Goal: Transaction & Acquisition: Book appointment/travel/reservation

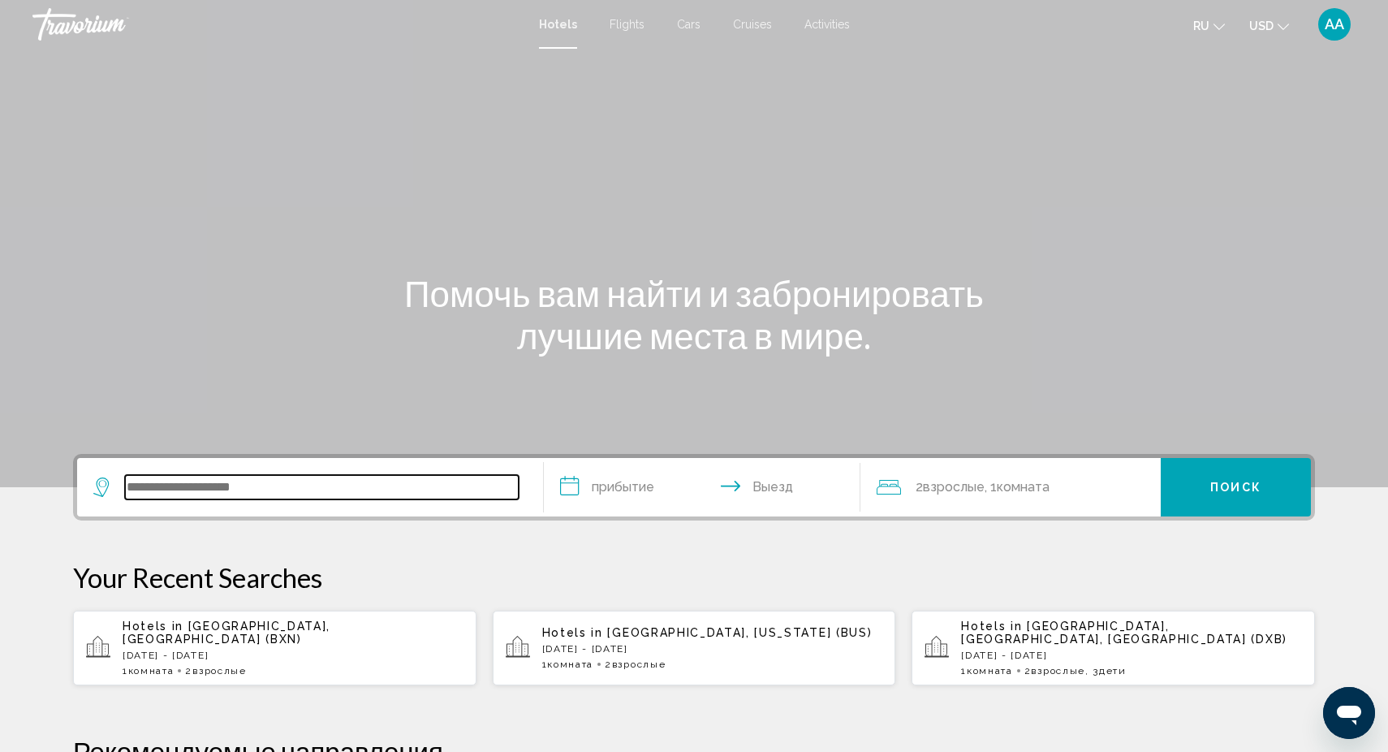
click at [234, 482] on input "Search widget" at bounding box center [322, 487] width 394 height 24
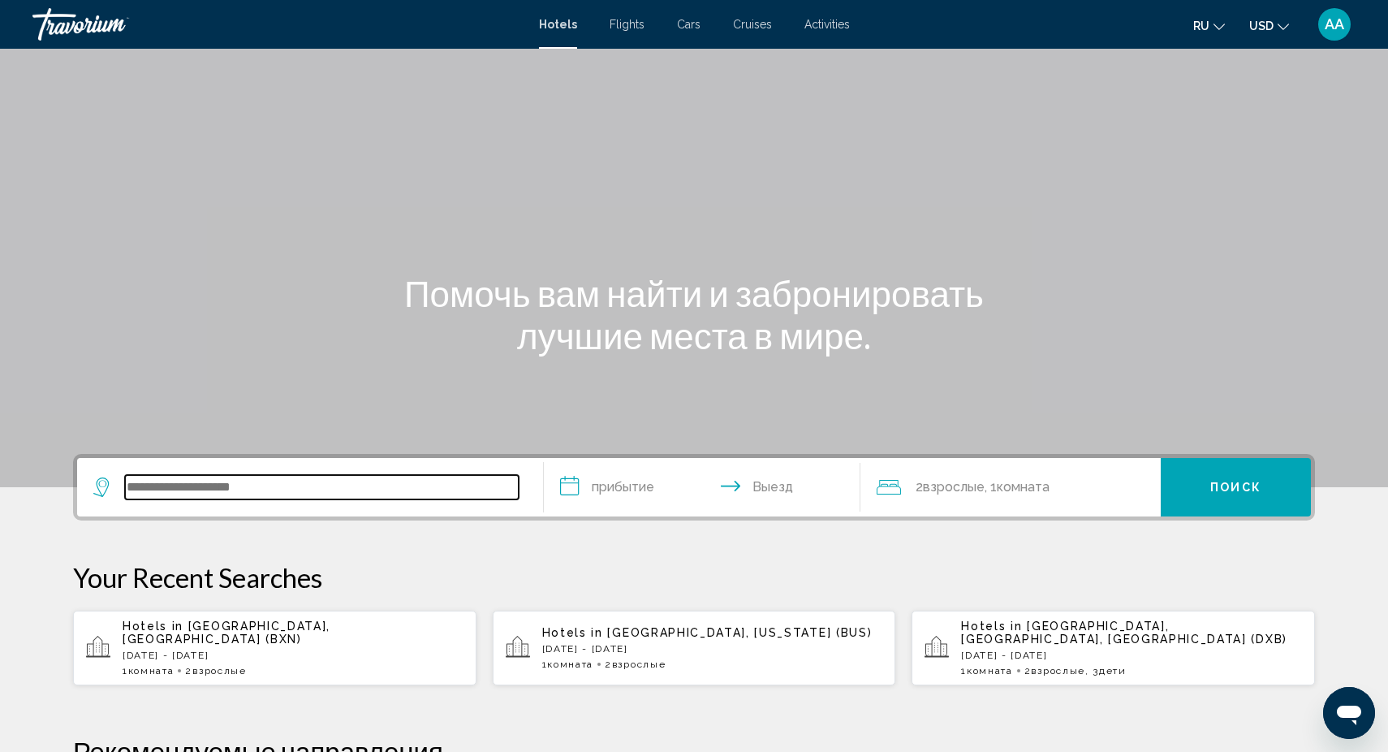
scroll to position [401, 0]
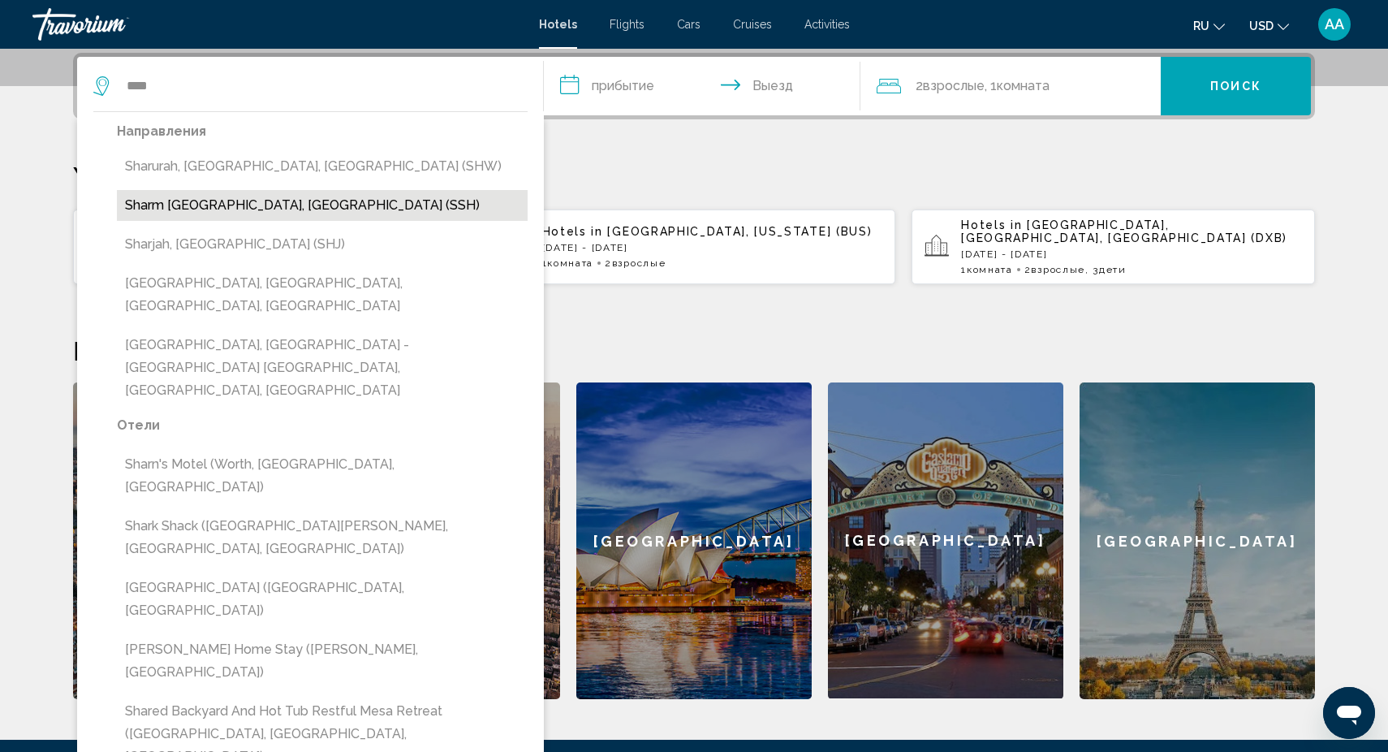
drag, startPoint x: 234, startPoint y: 482, endPoint x: 212, endPoint y: 210, distance: 272.8
click at [212, 210] on button "Sharm [GEOGRAPHIC_DATA], [GEOGRAPHIC_DATA] (SSH)" at bounding box center [322, 205] width 411 height 31
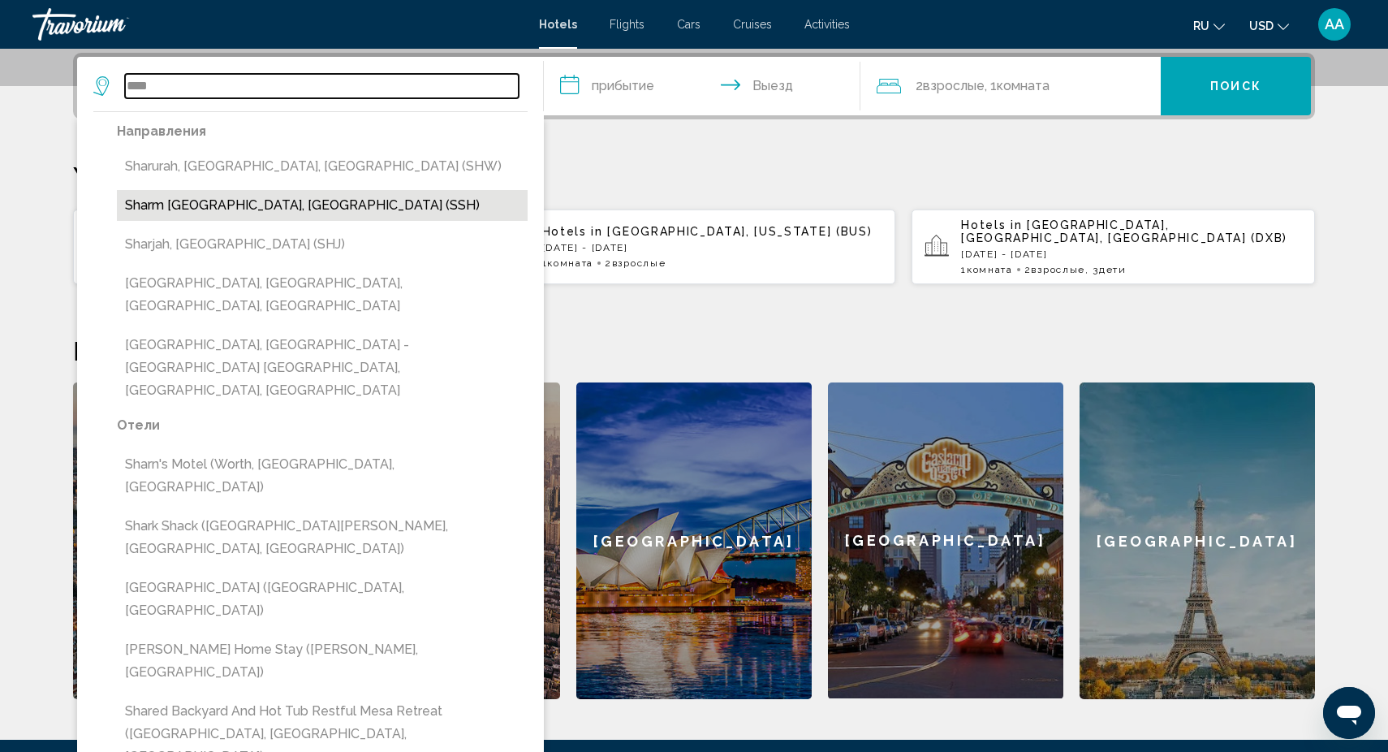
type input "**********"
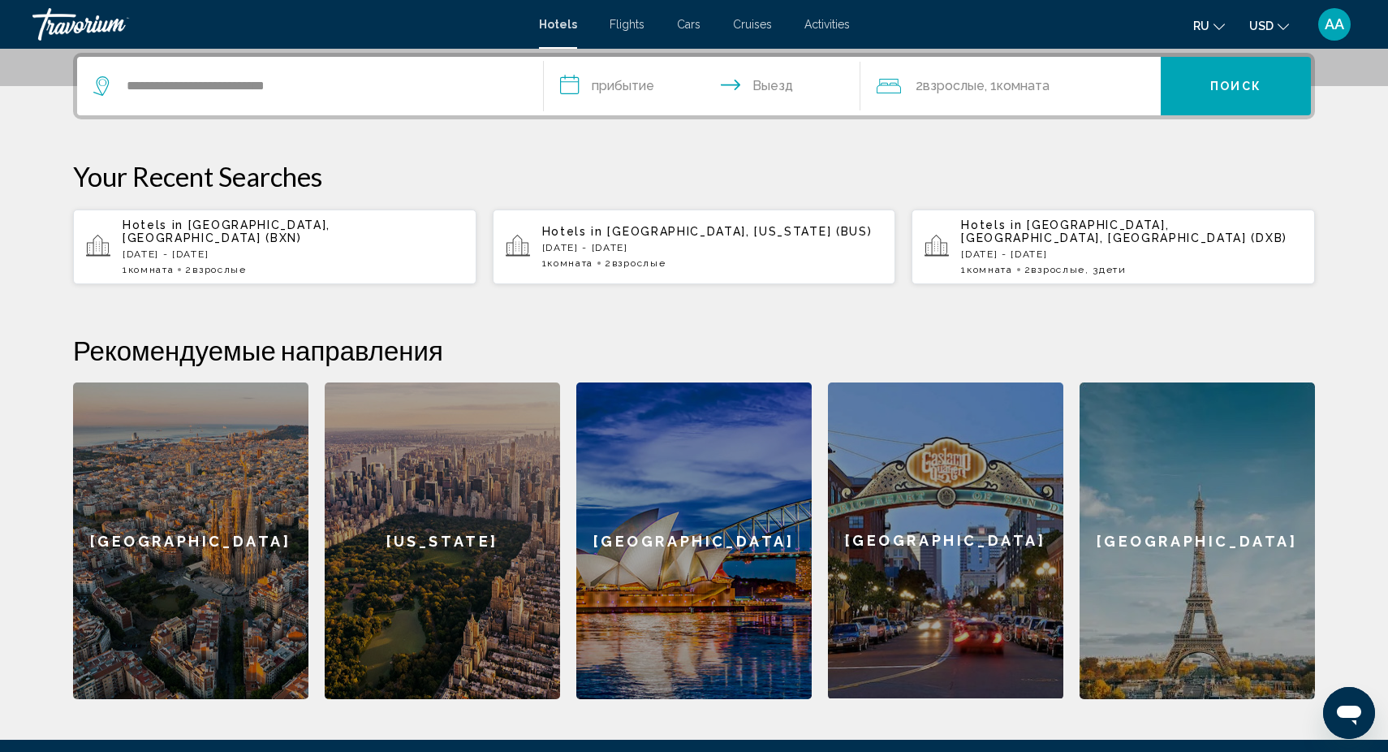
click at [665, 86] on input "**********" at bounding box center [705, 88] width 323 height 63
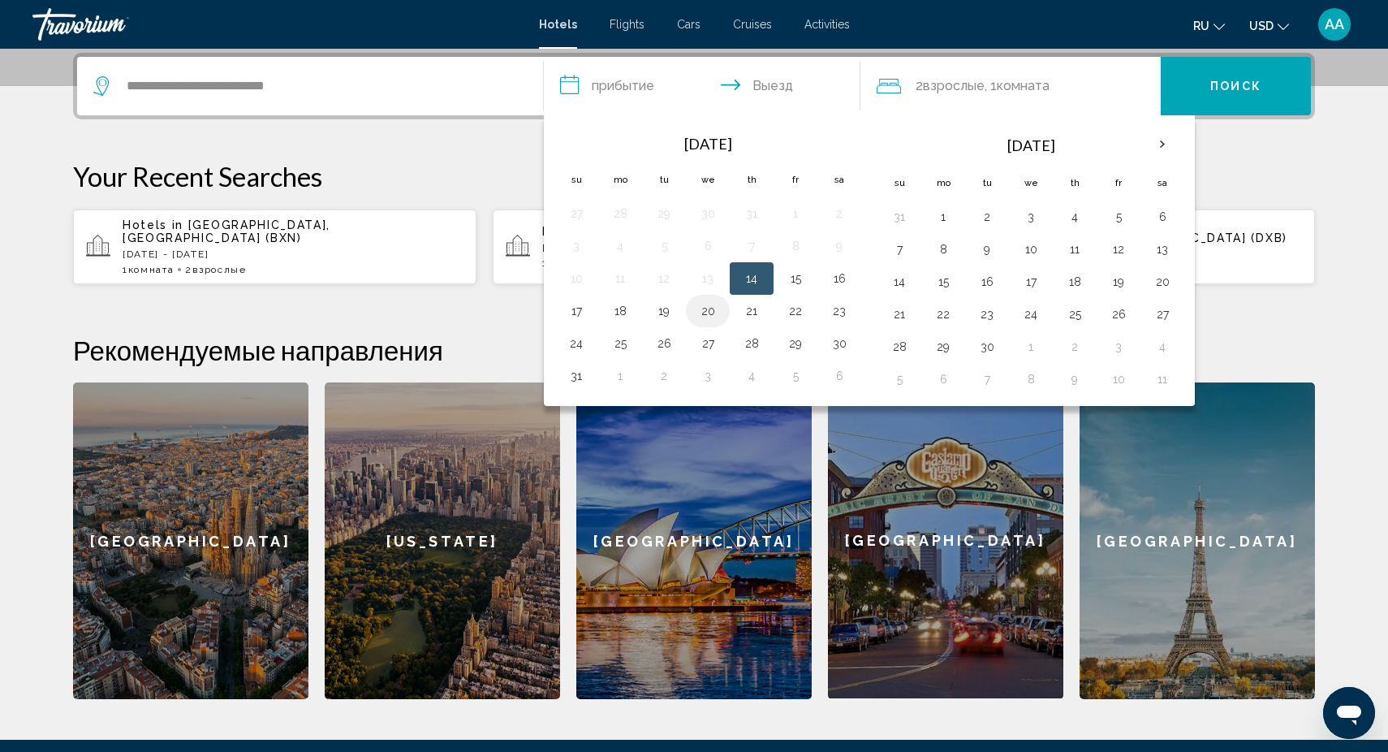
click at [708, 312] on button "20" at bounding box center [708, 311] width 26 height 23
click at [619, 343] on button "25" at bounding box center [620, 343] width 26 height 23
type input "**********"
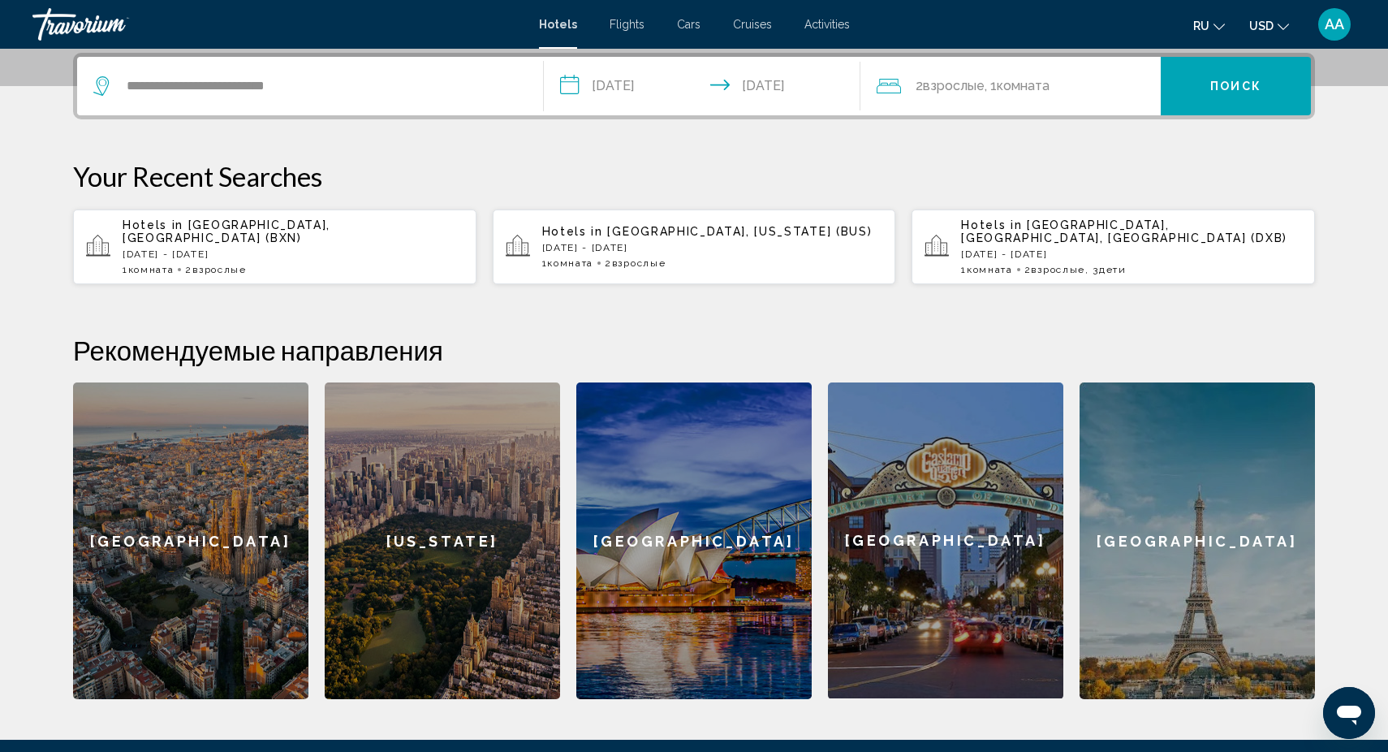
click at [1004, 88] on span "Комната" at bounding box center [1023, 85] width 53 height 15
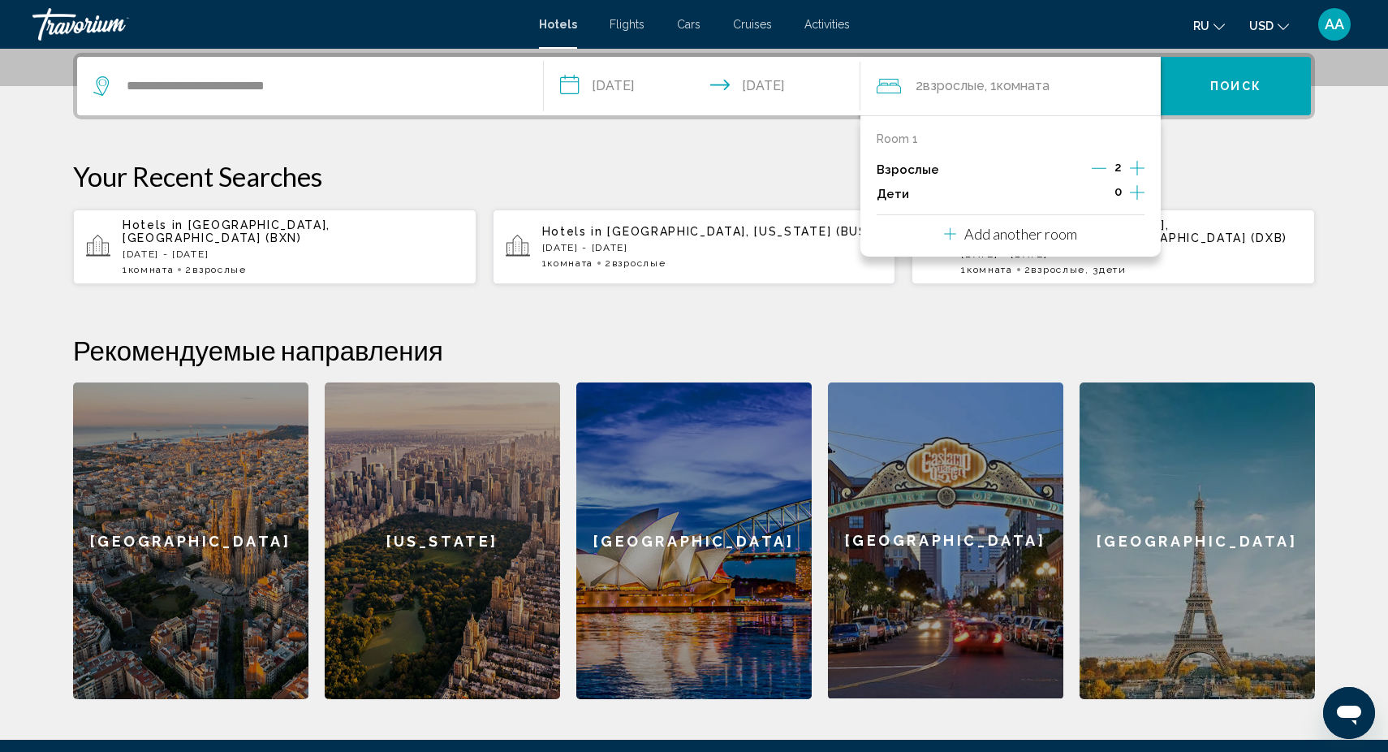
click at [1135, 168] on icon "Increment adults" at bounding box center [1137, 167] width 15 height 19
click at [1232, 87] on span "Поиск" at bounding box center [1235, 86] width 51 height 13
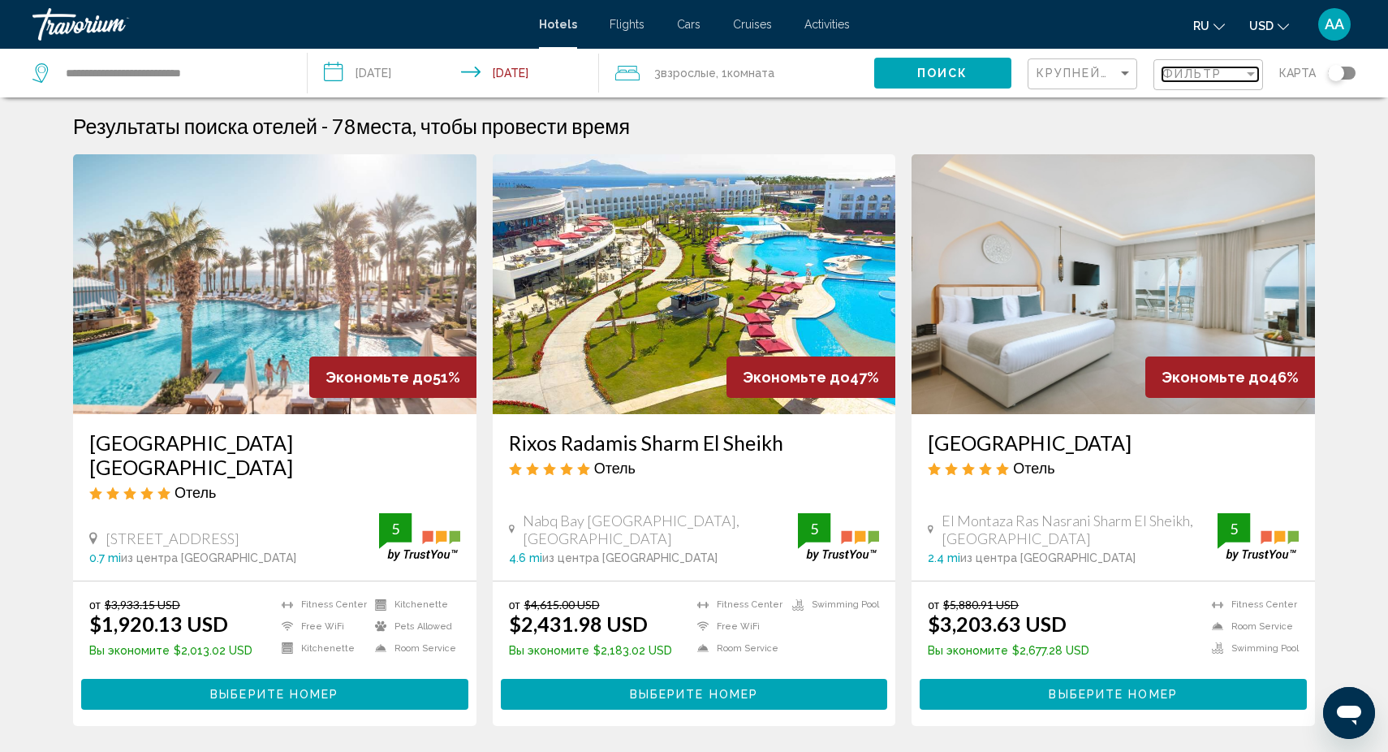
click at [1251, 76] on div "Filter" at bounding box center [1251, 74] width 8 height 4
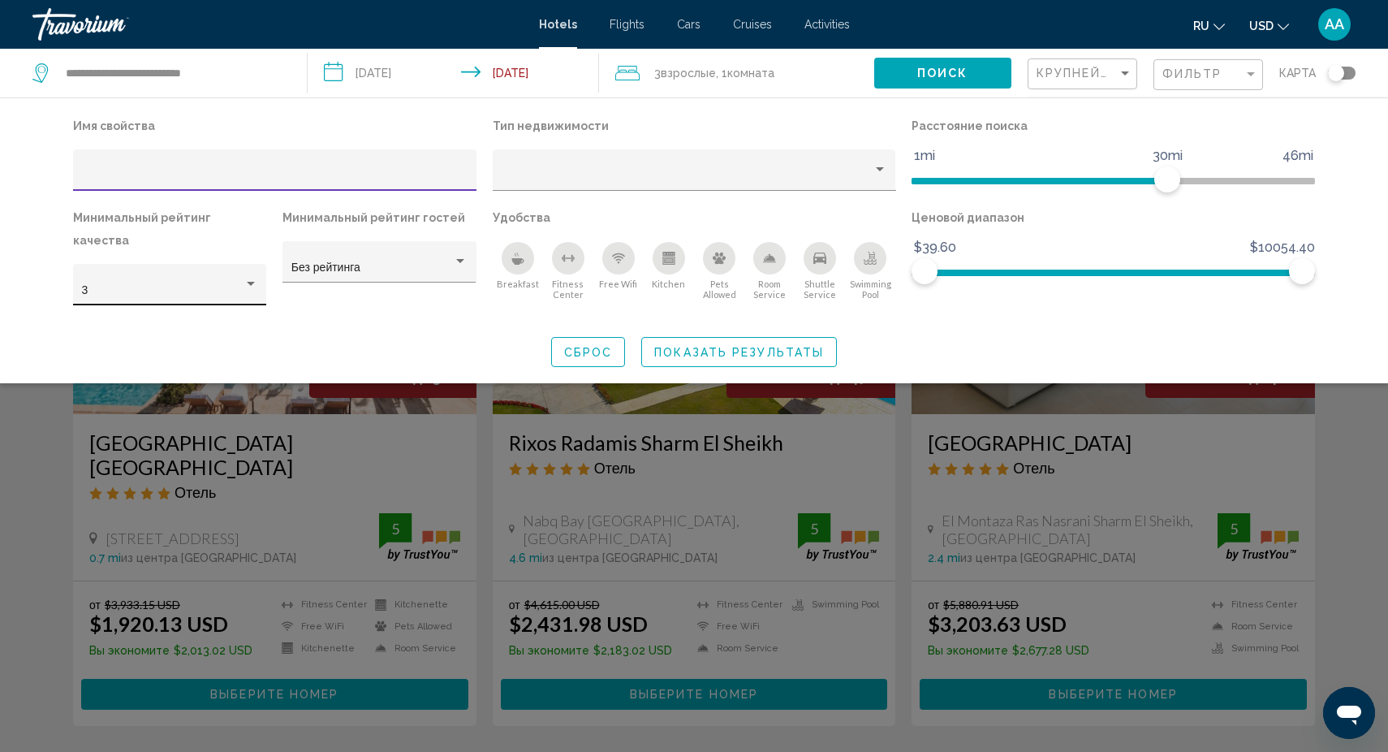
click at [252, 278] on div "Hotel Filters" at bounding box center [251, 284] width 15 height 13
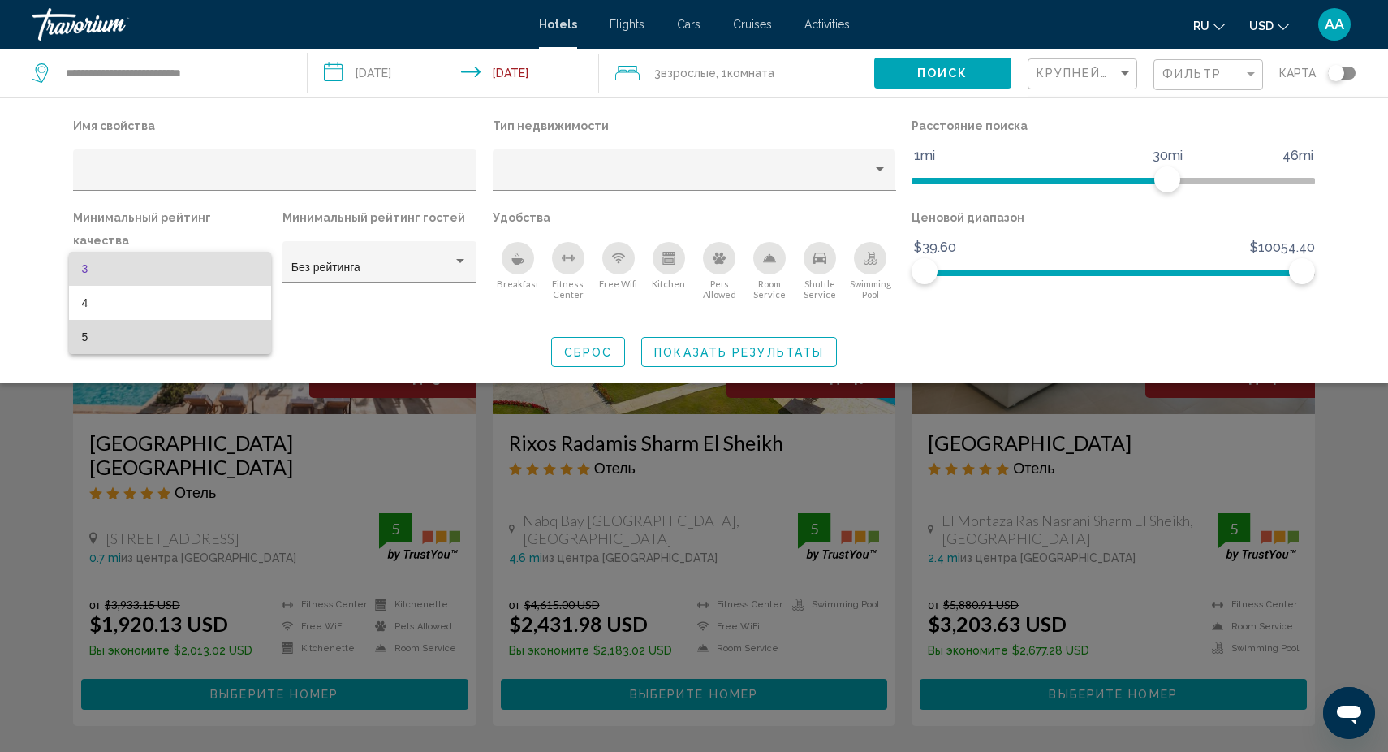
click at [174, 331] on span "5" at bounding box center [170, 337] width 176 height 34
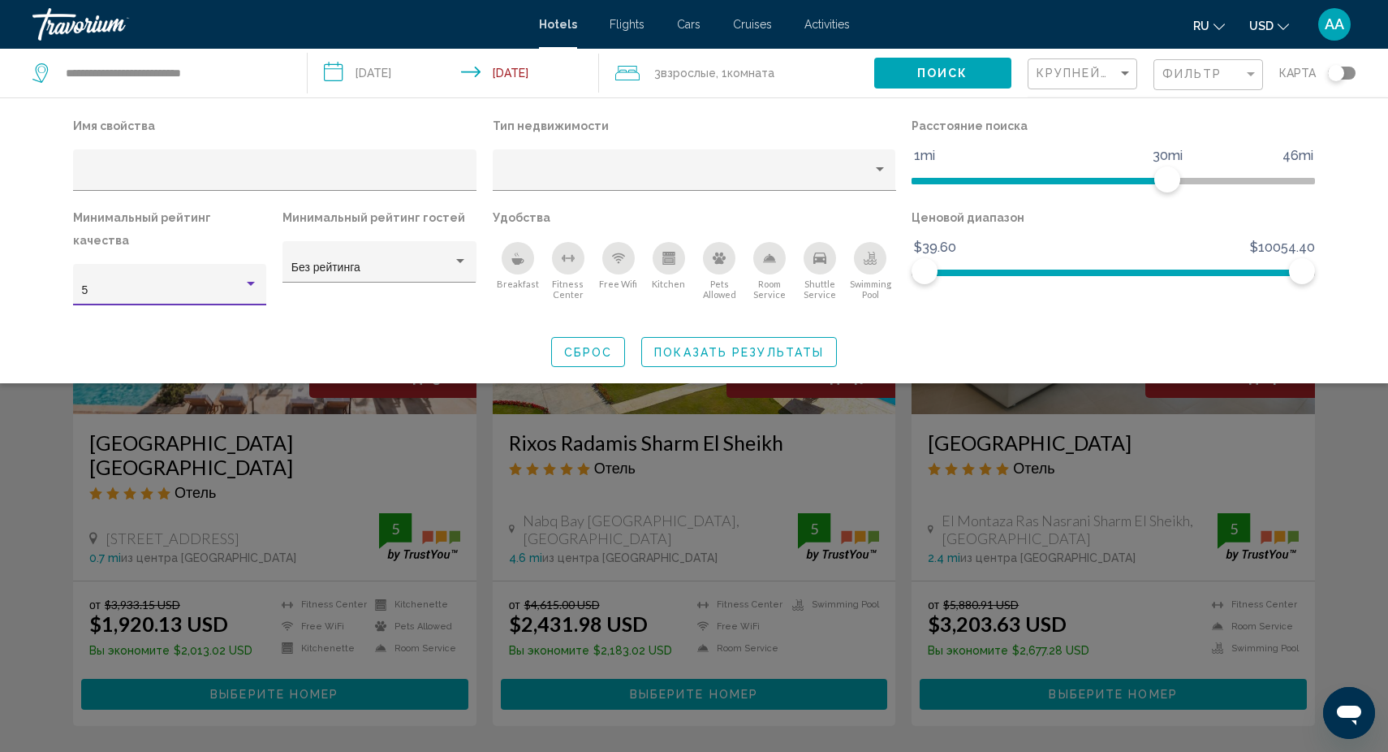
click at [904, 540] on div "Search widget" at bounding box center [694, 498] width 1388 height 508
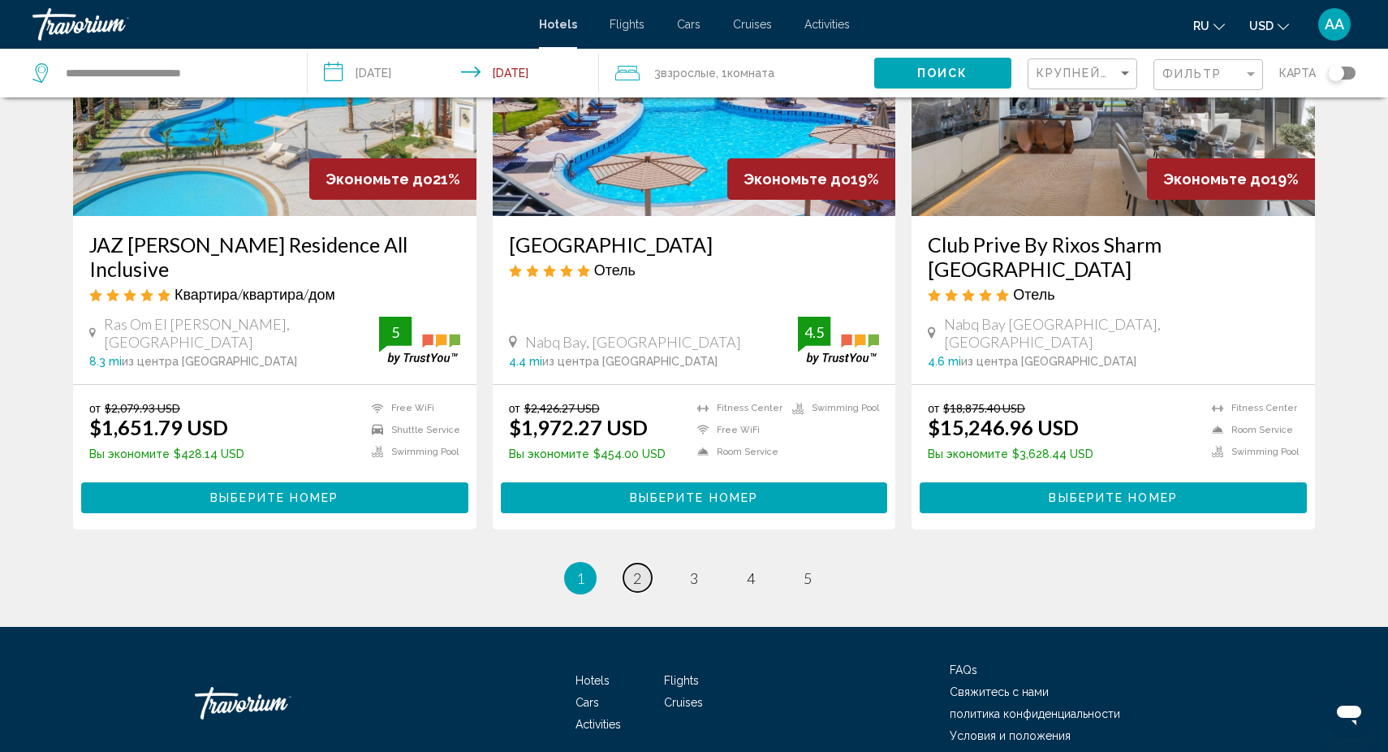
click at [645, 563] on link "page 2" at bounding box center [637, 577] width 28 height 28
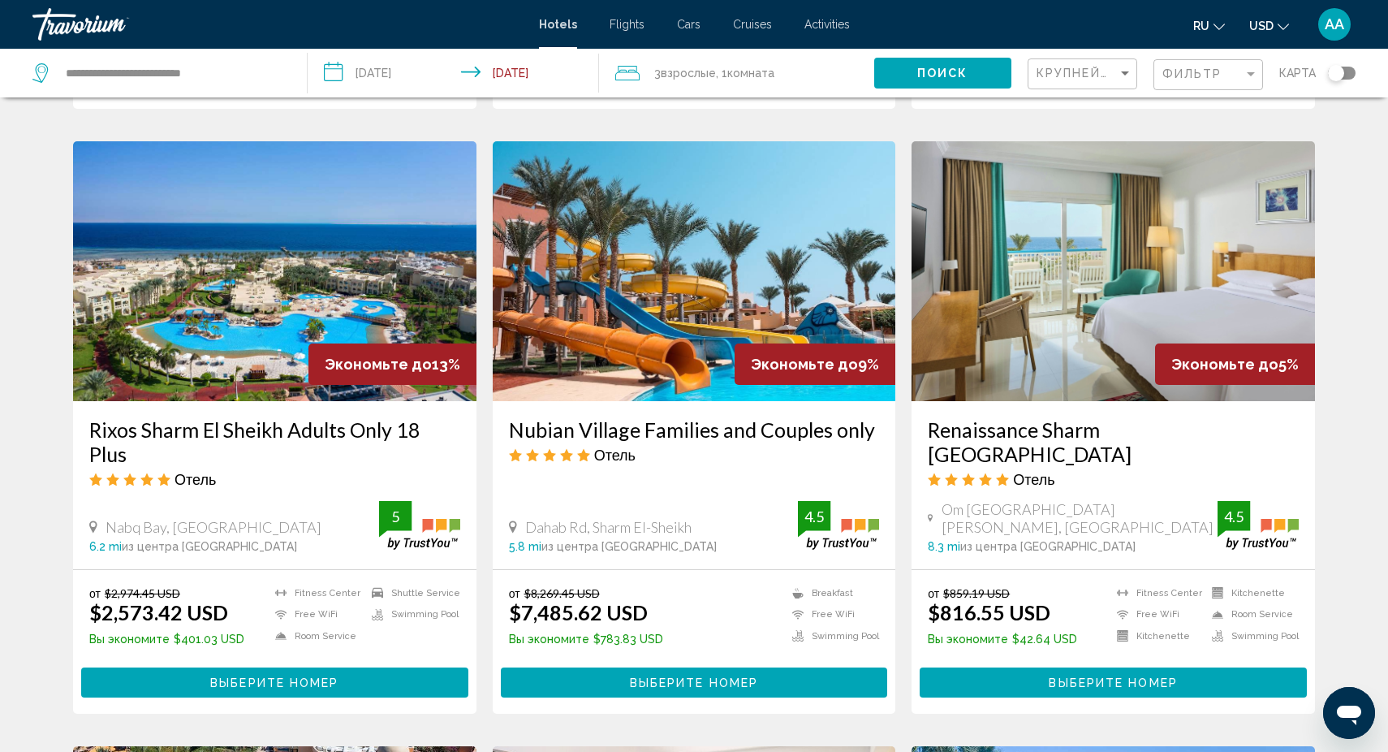
scroll to position [1200, 0]
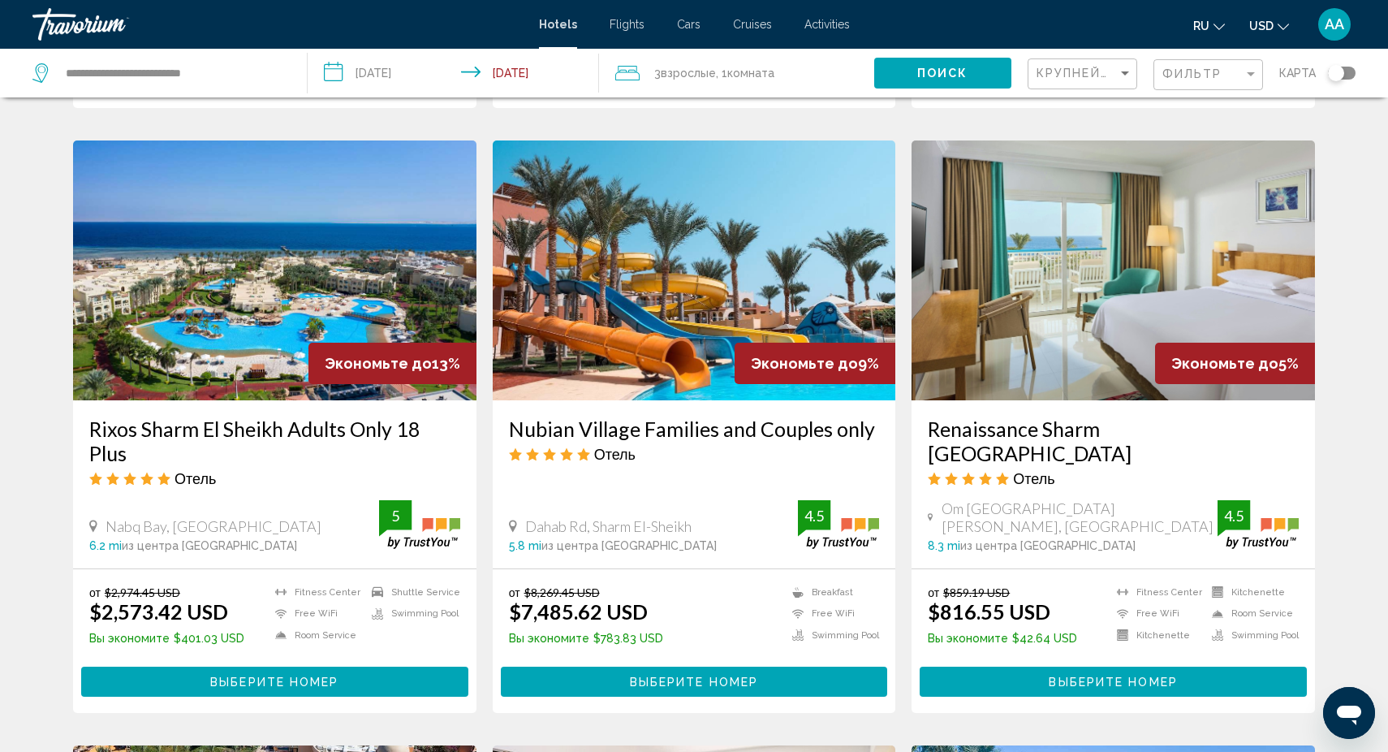
click at [1118, 677] on span "Выберите номер" at bounding box center [1113, 681] width 128 height 13
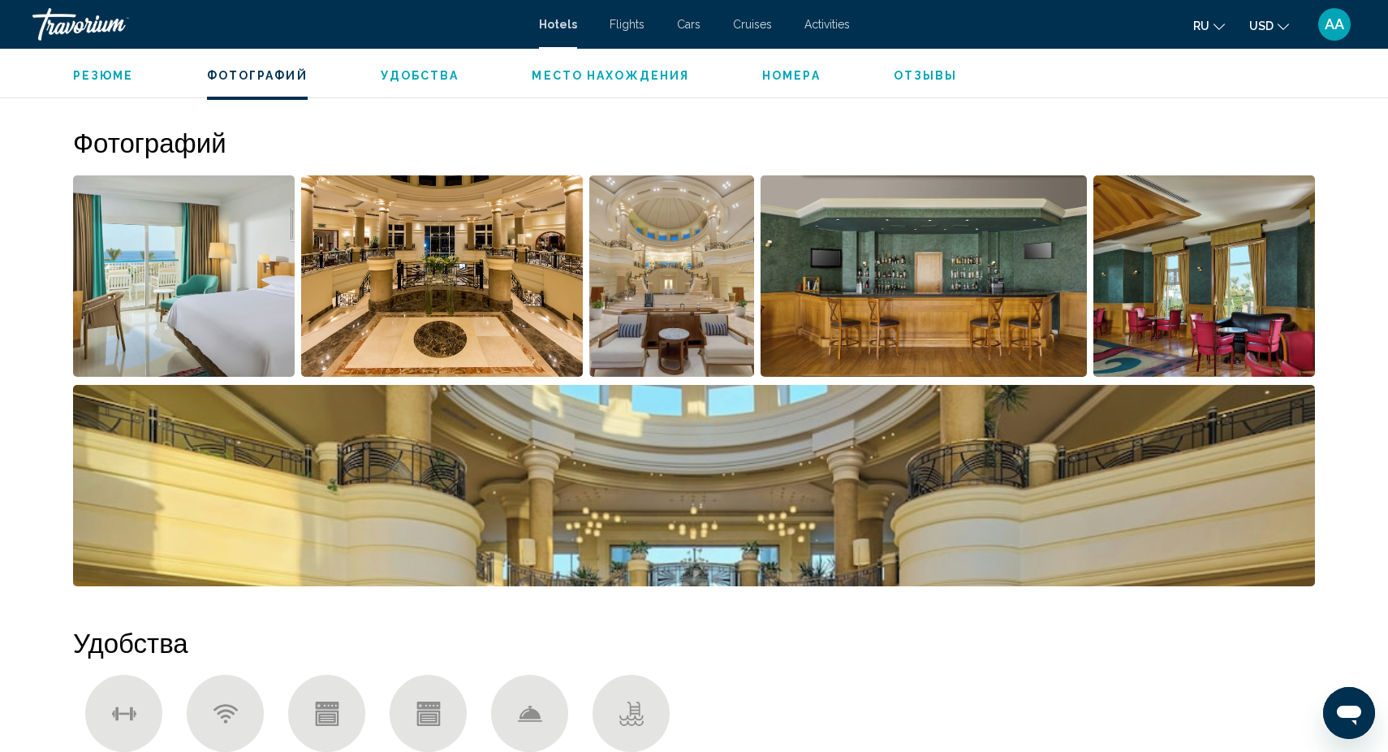
scroll to position [778, 0]
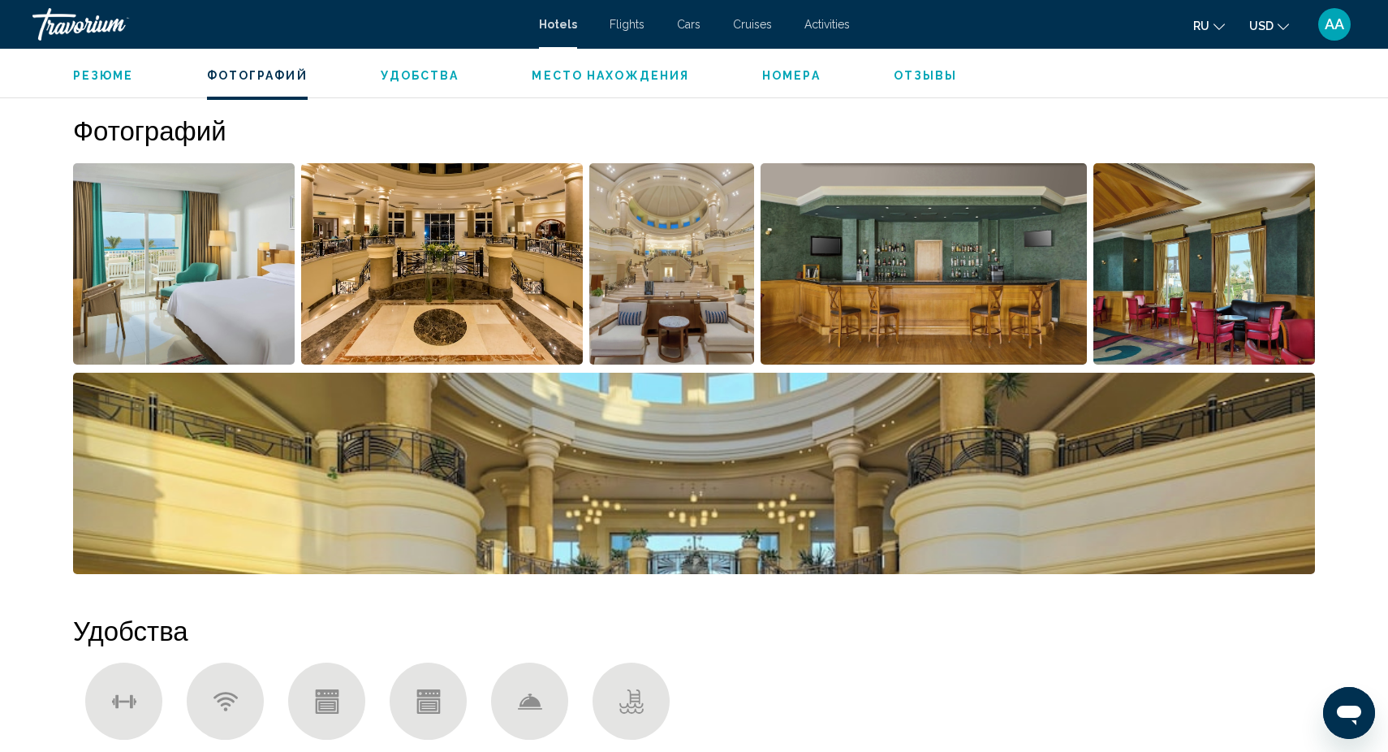
click at [187, 300] on img "Open full-screen image slider" at bounding box center [184, 263] width 222 height 201
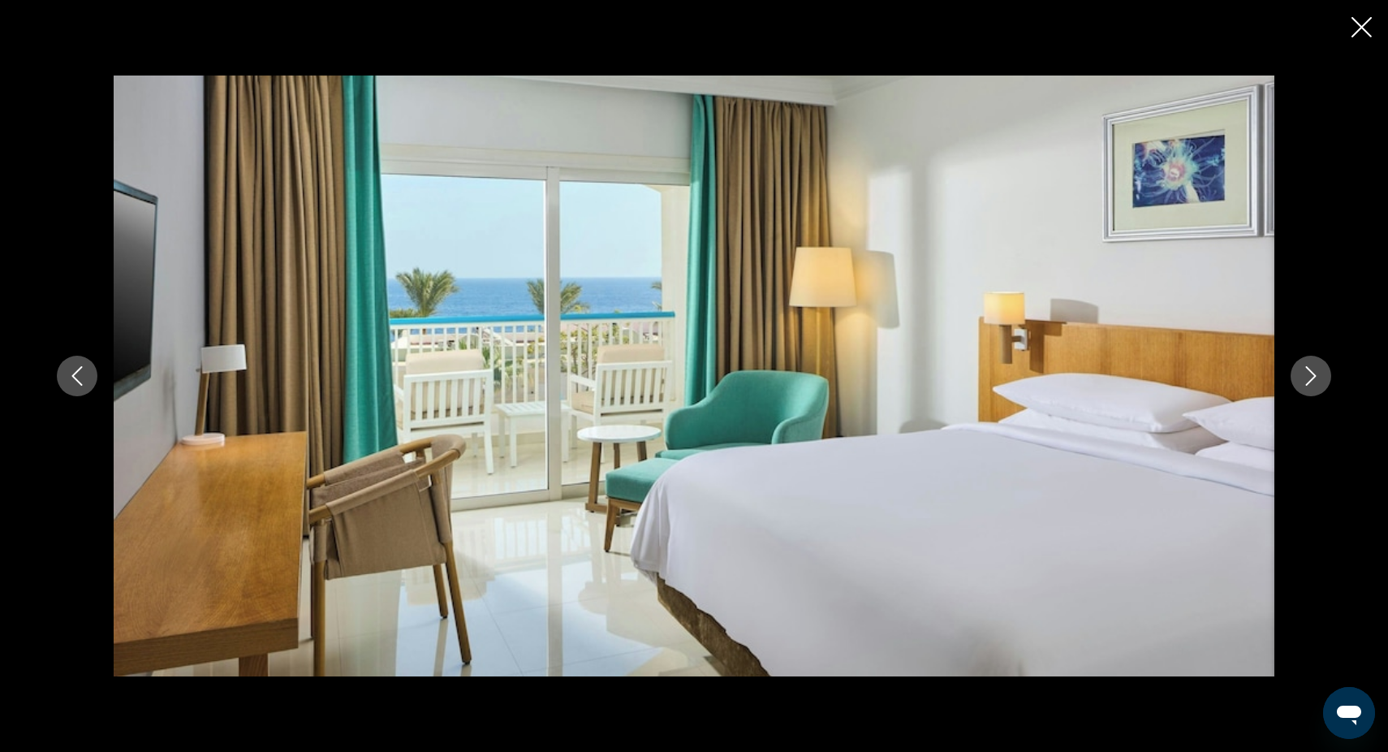
click at [1310, 378] on icon "Next image" at bounding box center [1310, 375] width 19 height 19
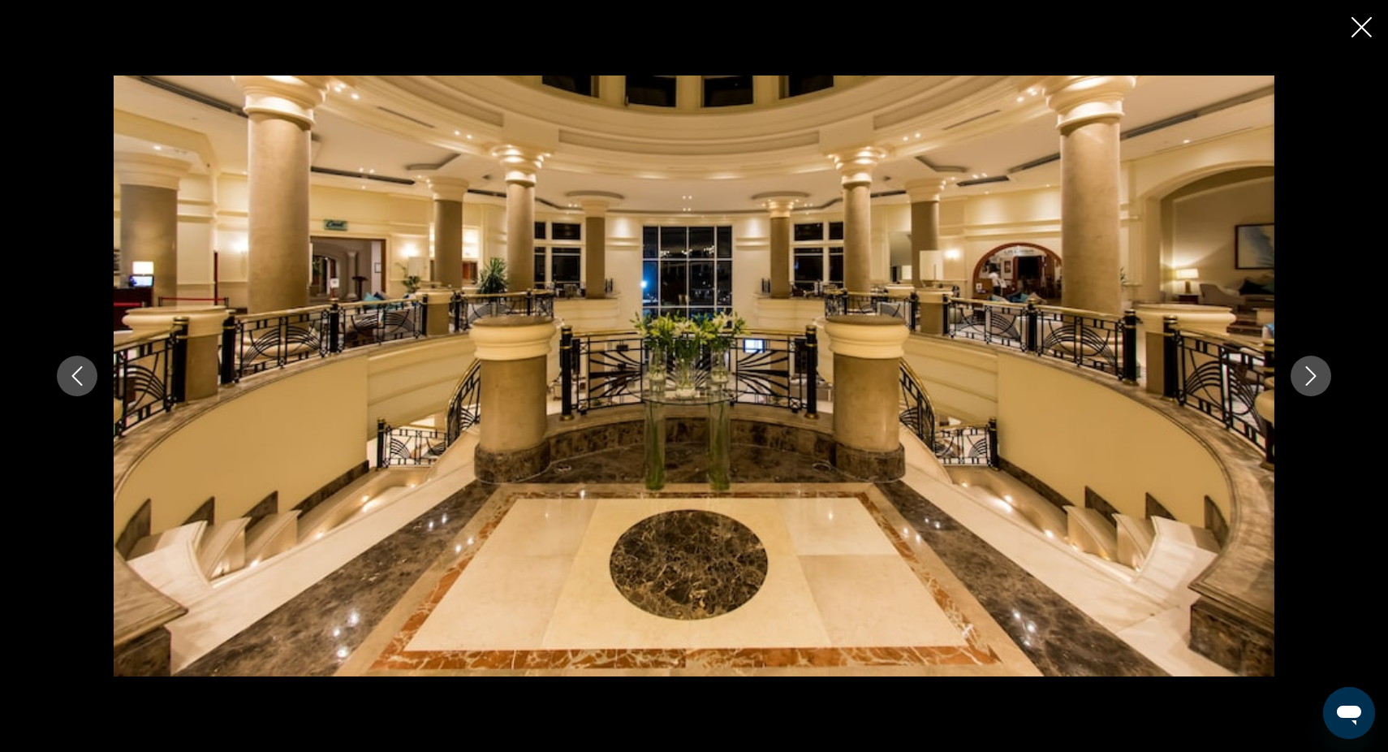
click at [1310, 378] on icon "Next image" at bounding box center [1310, 375] width 19 height 19
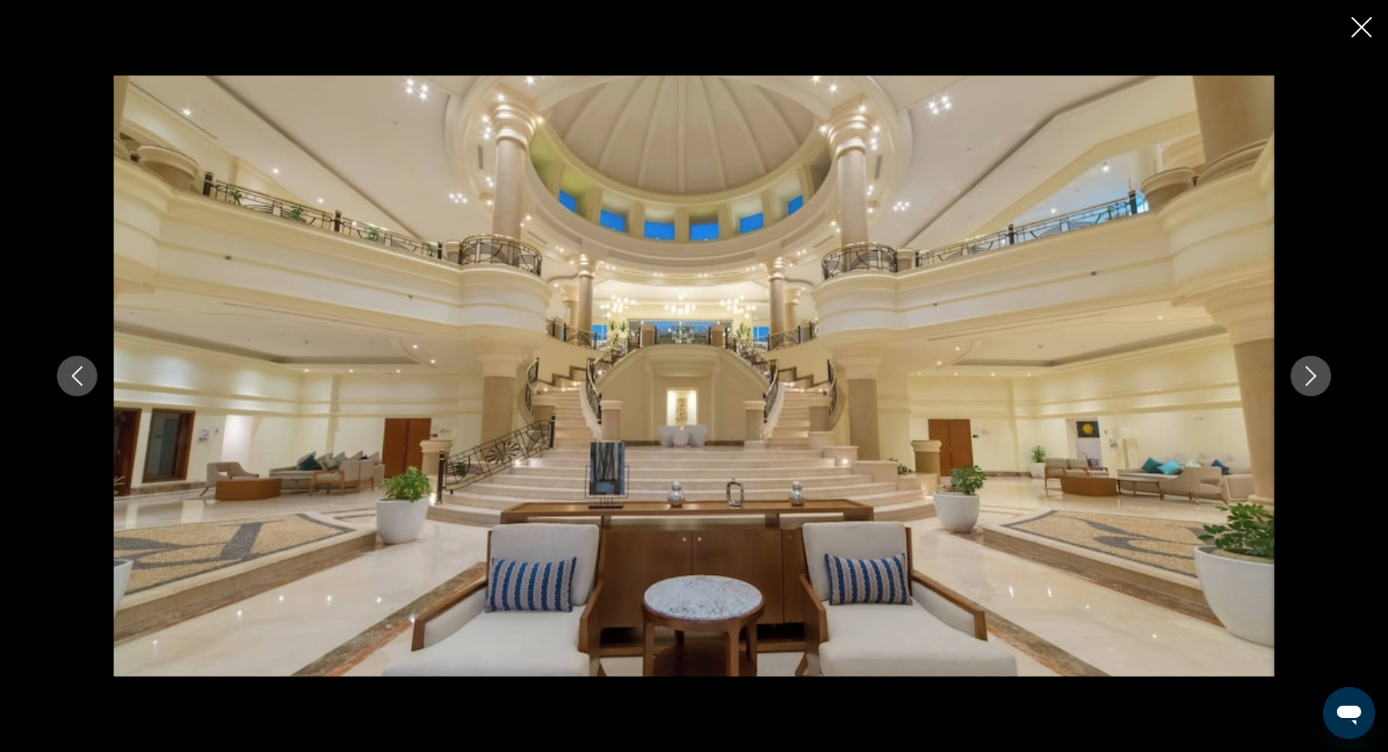
click at [1310, 378] on icon "Next image" at bounding box center [1310, 375] width 19 height 19
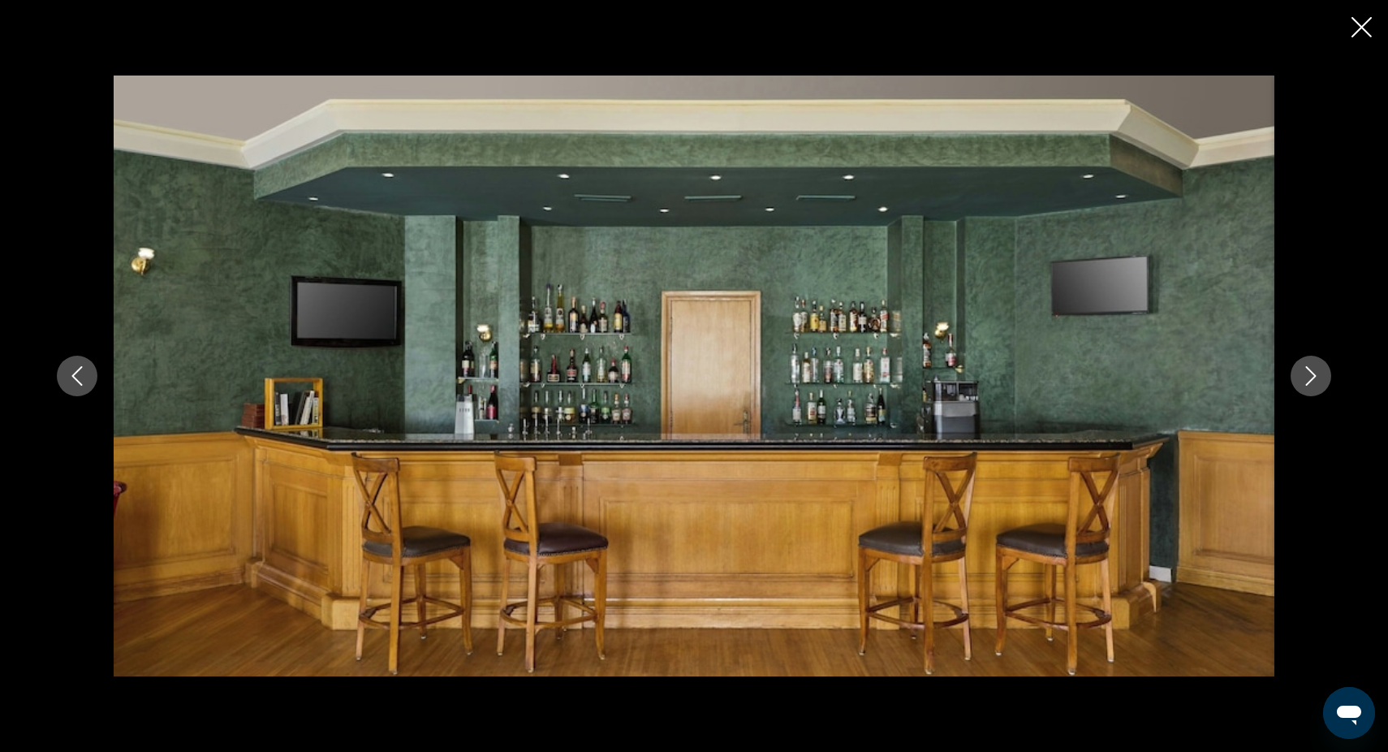
click at [1310, 378] on icon "Next image" at bounding box center [1310, 375] width 19 height 19
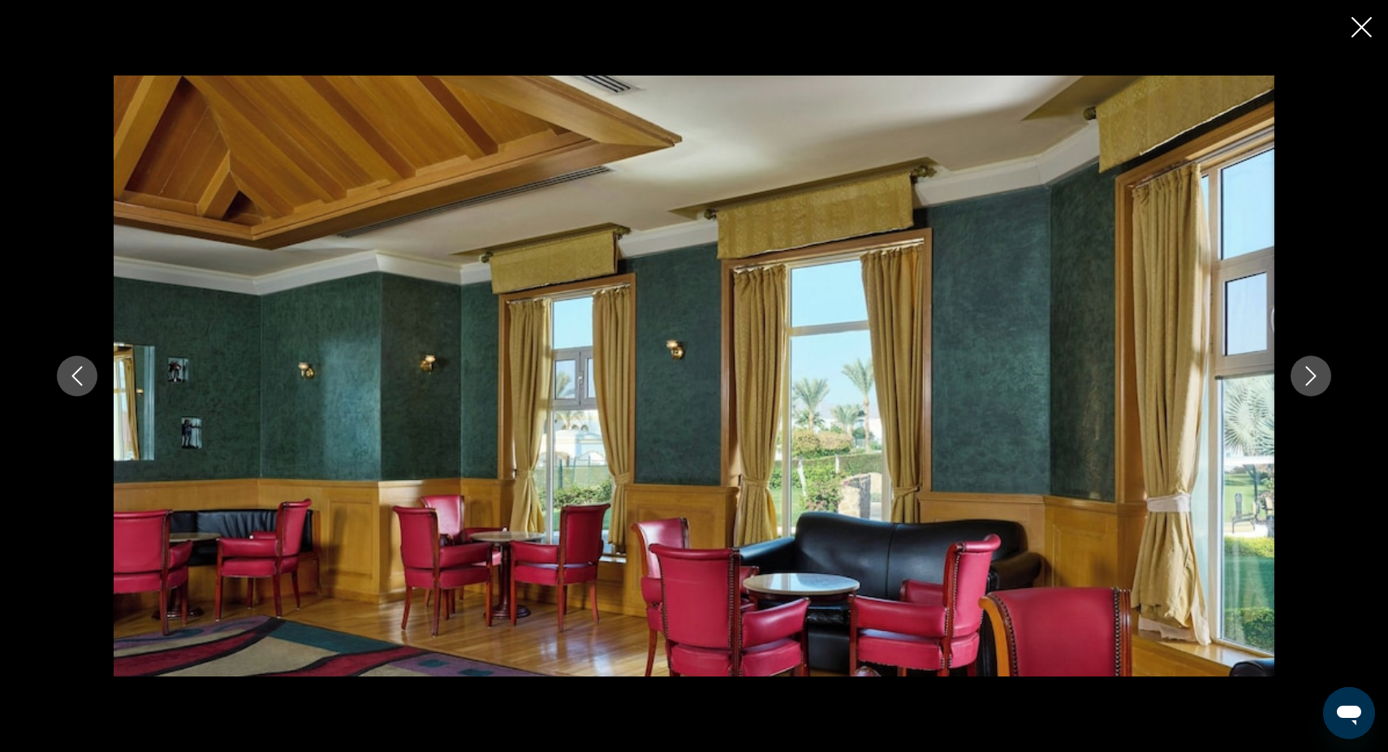
click at [1310, 378] on icon "Next image" at bounding box center [1310, 375] width 19 height 19
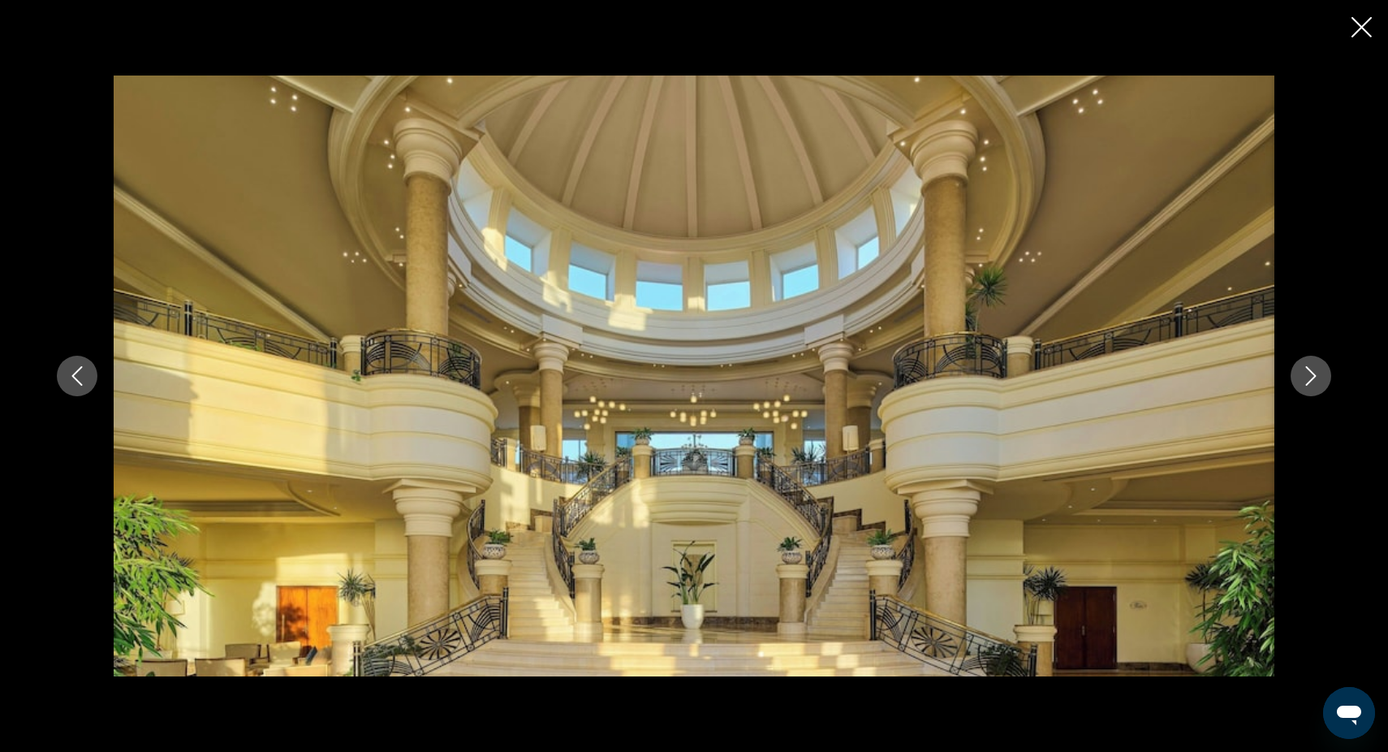
click at [1310, 378] on icon "Next image" at bounding box center [1310, 375] width 19 height 19
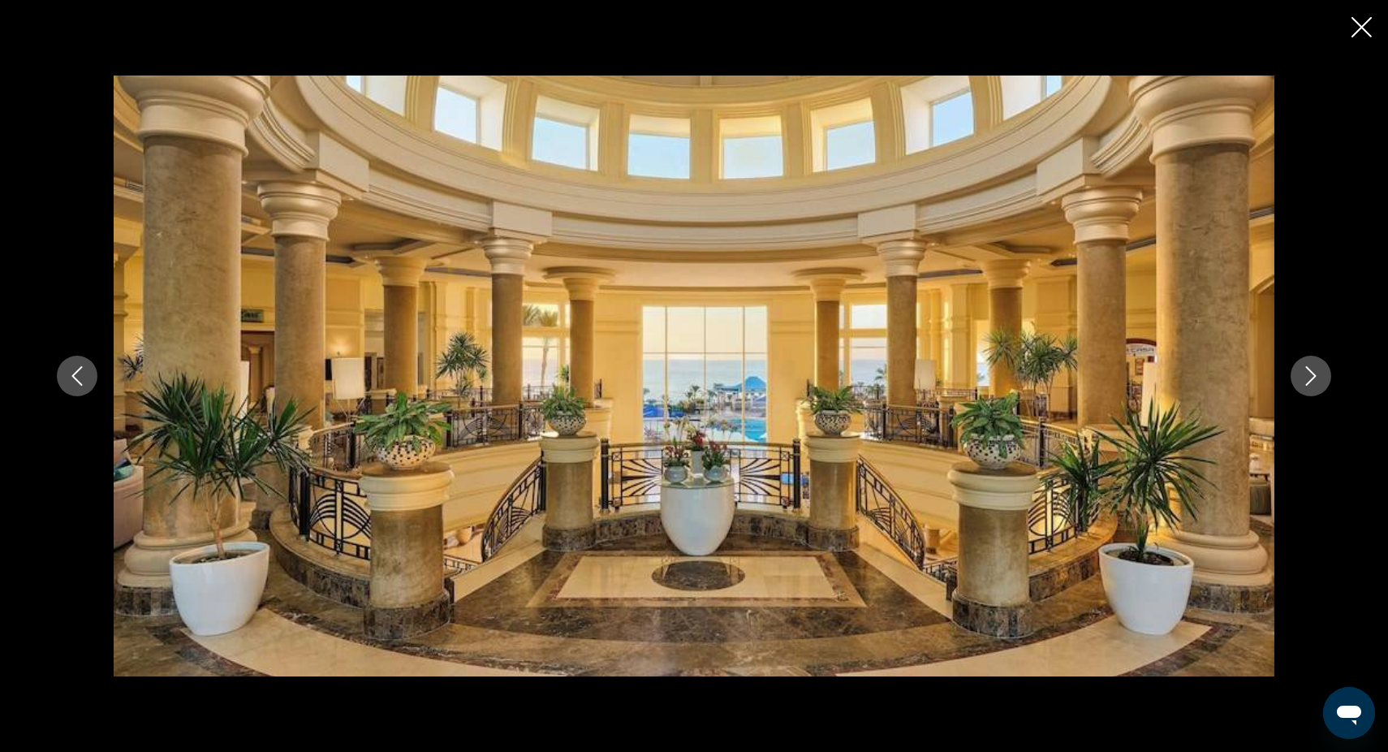
click at [1310, 378] on icon "Next image" at bounding box center [1310, 375] width 19 height 19
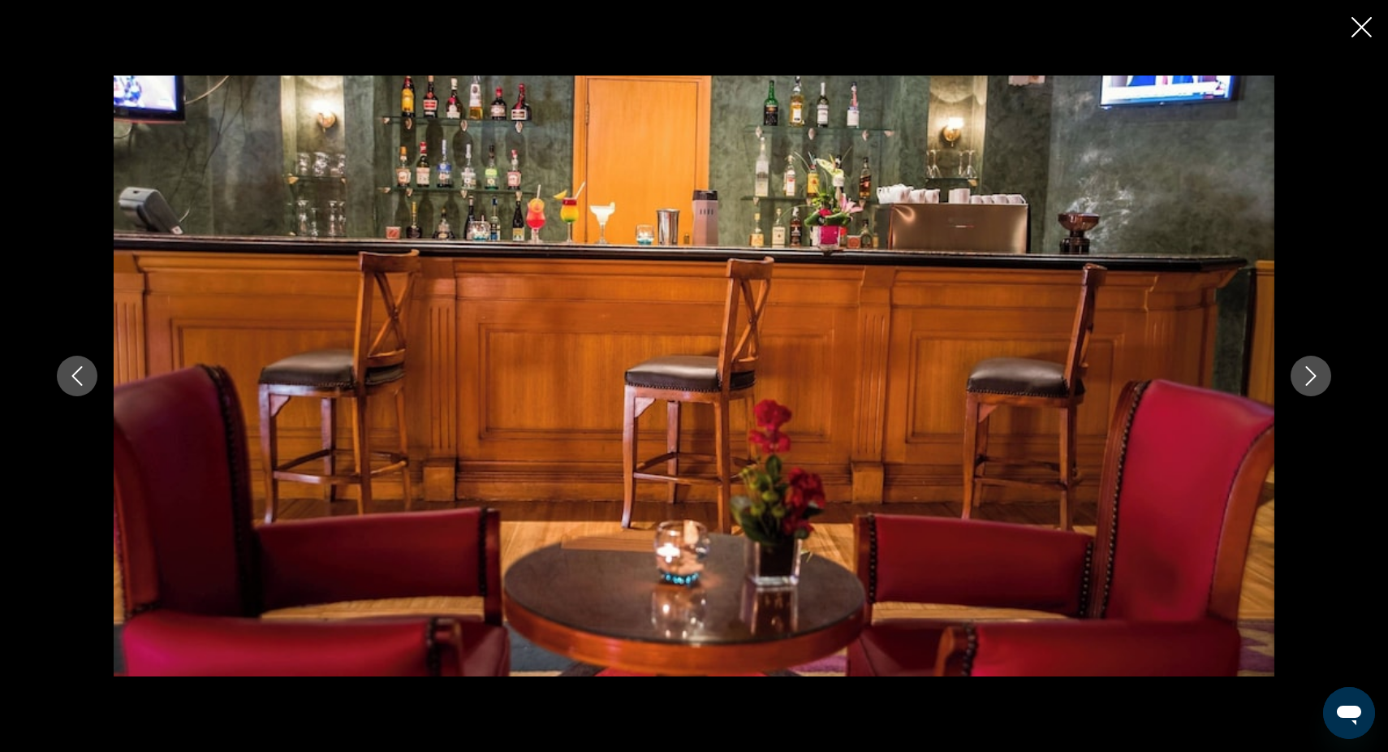
click at [1310, 378] on icon "Next image" at bounding box center [1310, 375] width 19 height 19
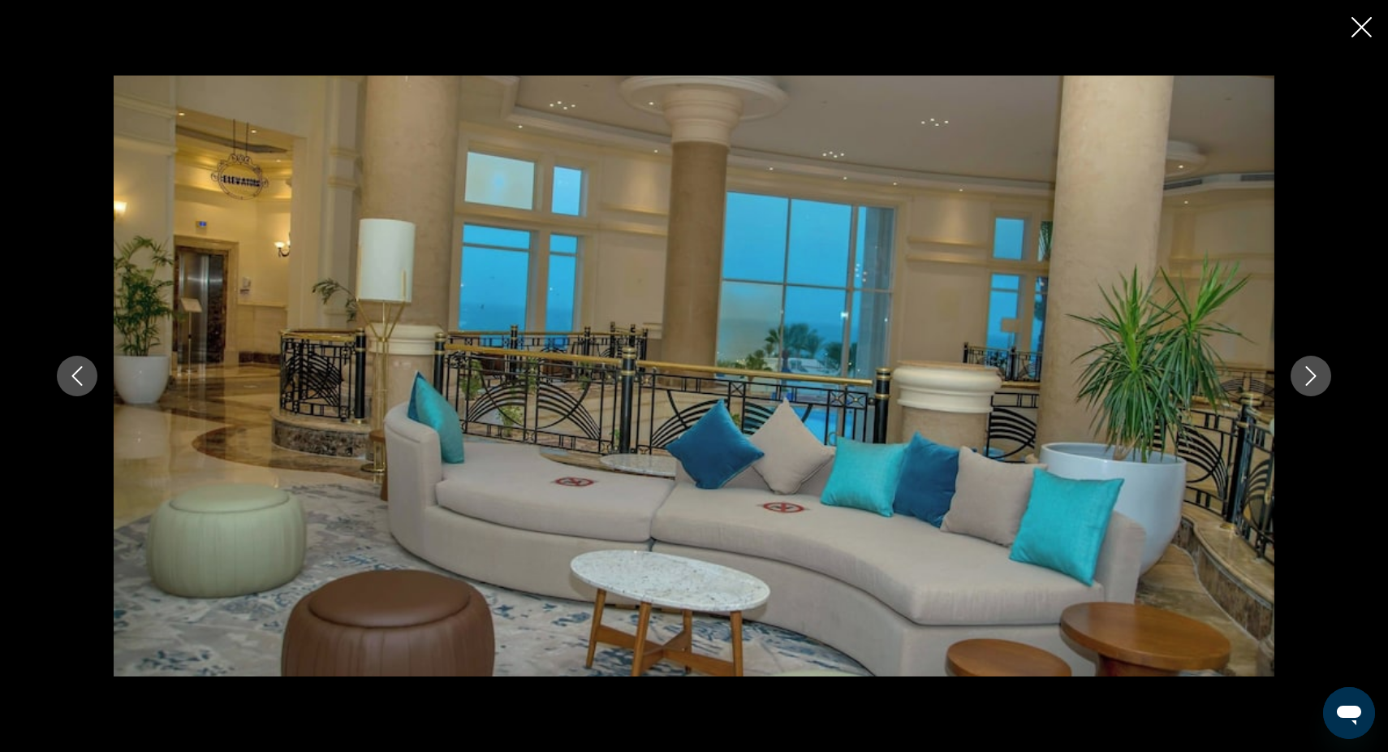
click at [1310, 378] on icon "Next image" at bounding box center [1310, 375] width 19 height 19
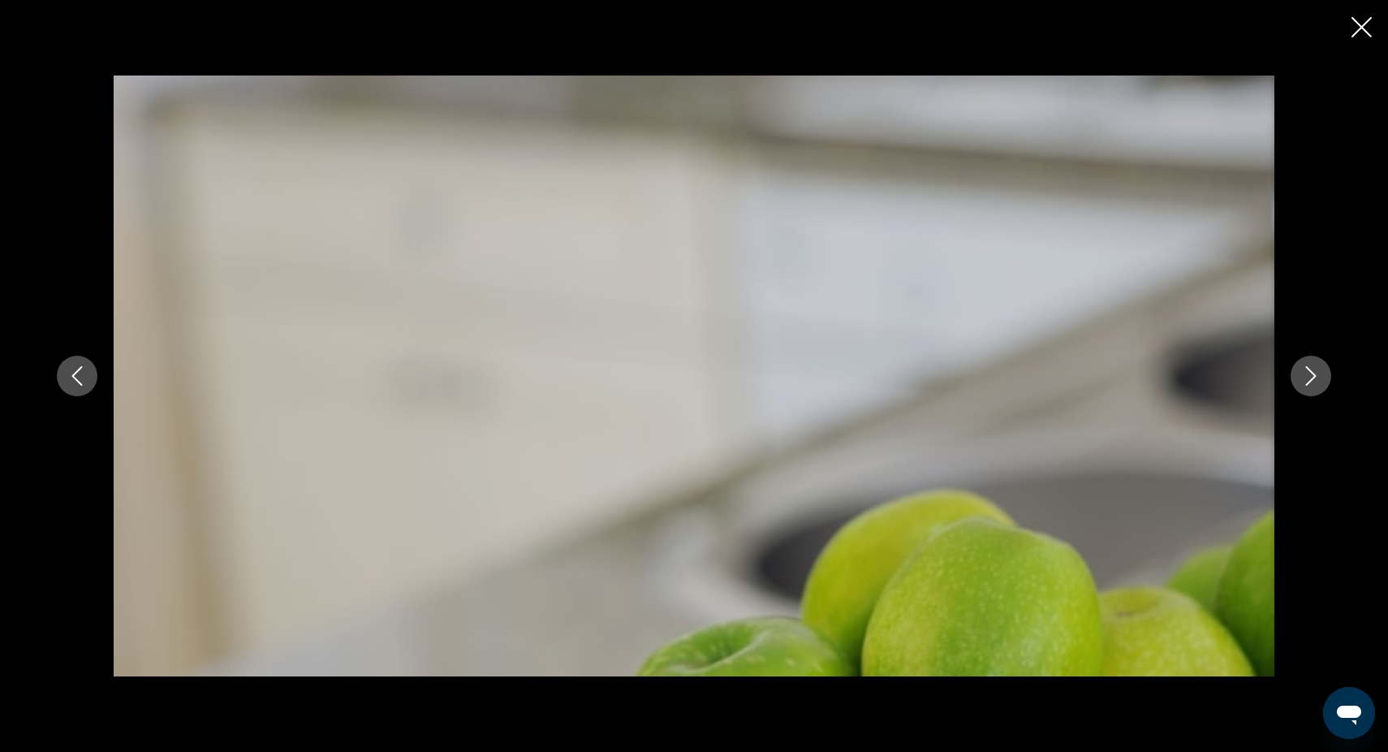
click at [1356, 32] on icon "Close slideshow" at bounding box center [1362, 27] width 20 height 20
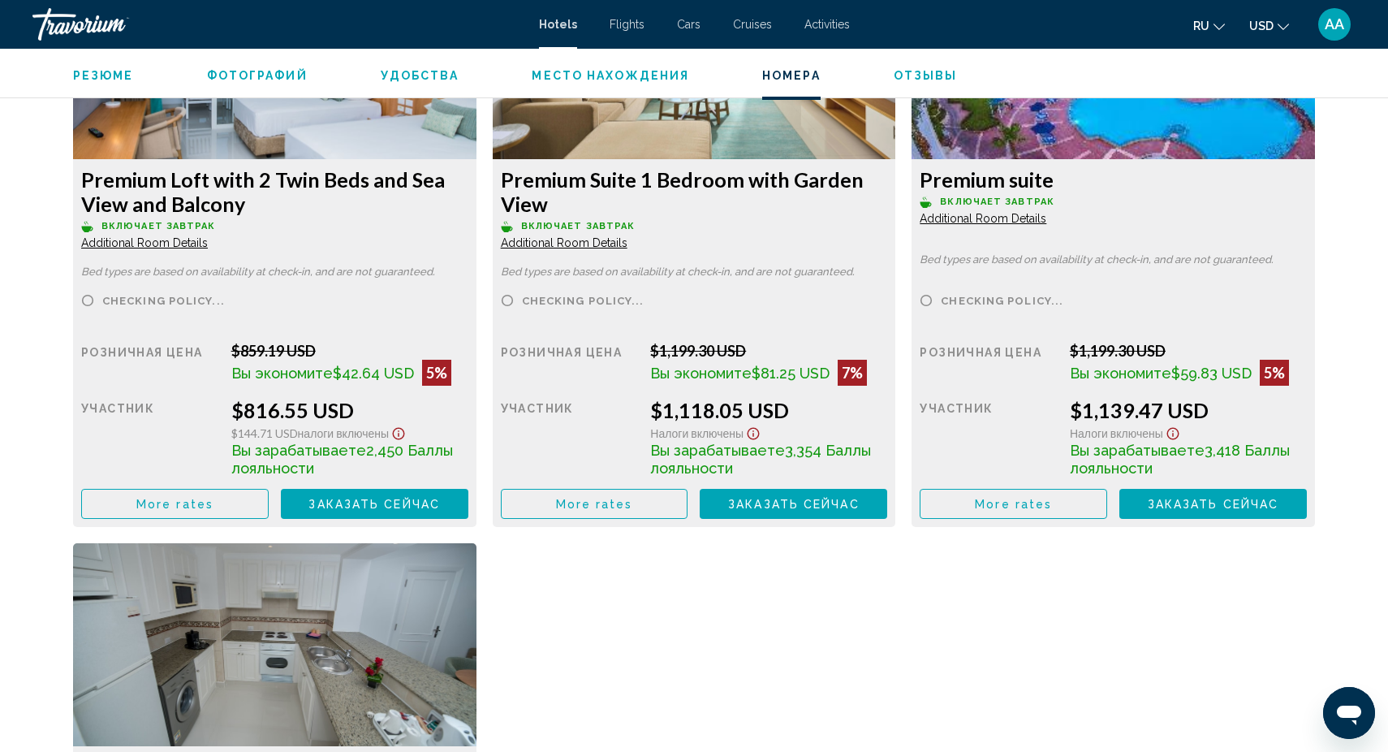
scroll to position [2356, 0]
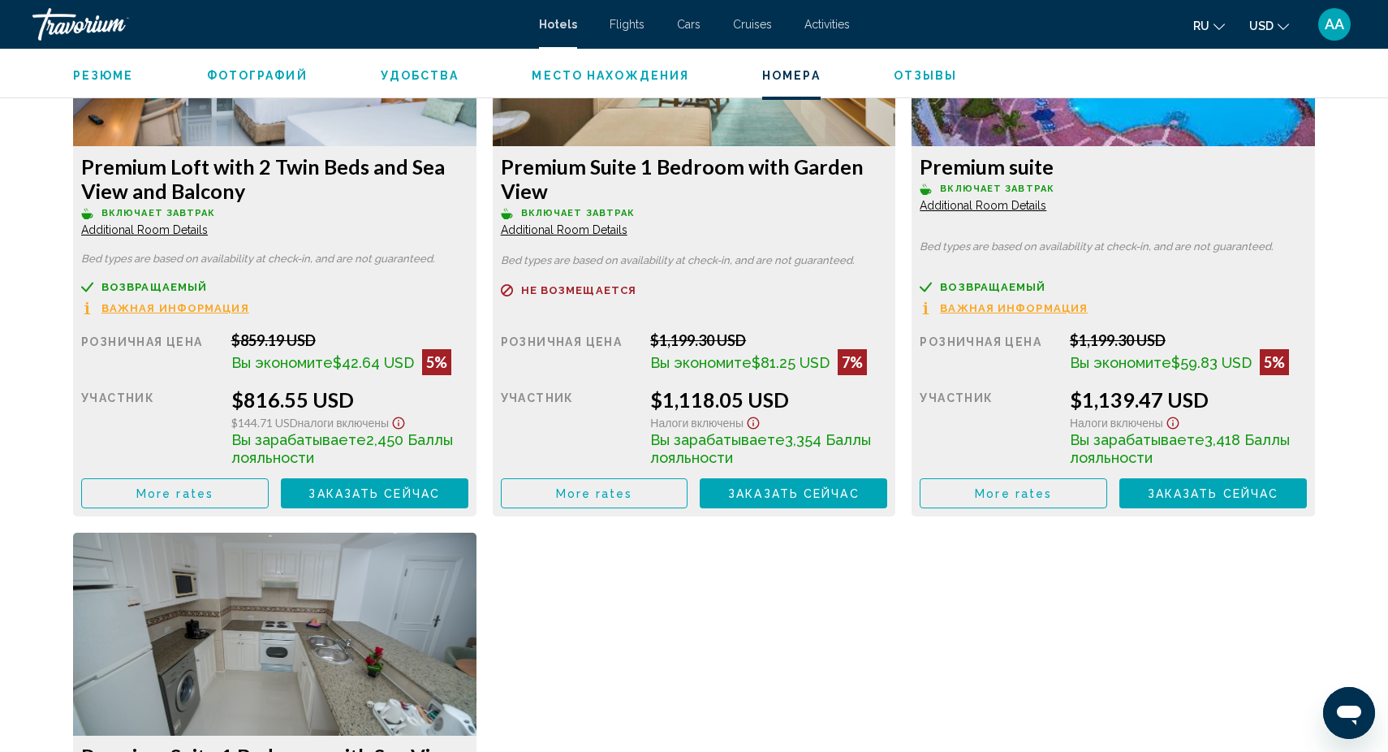
click at [173, 500] on span "More rates" at bounding box center [174, 493] width 77 height 13
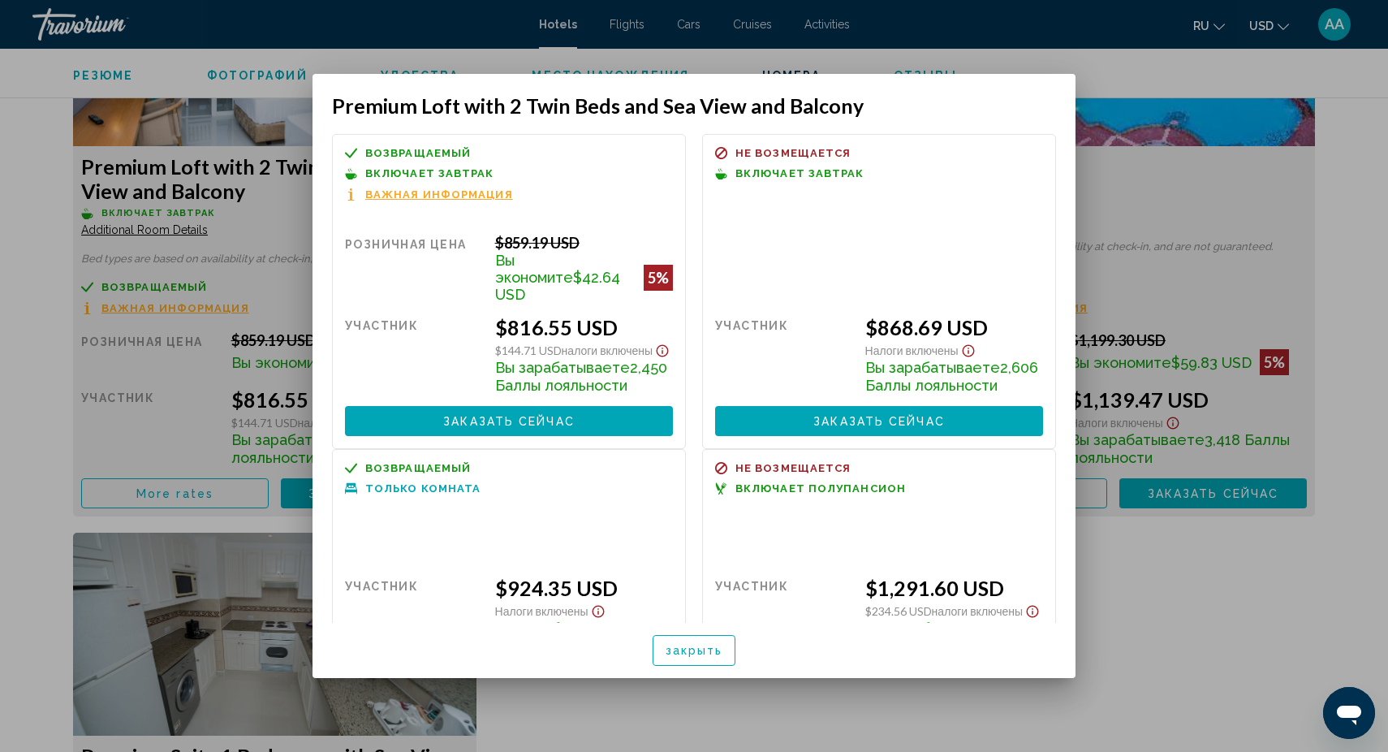
scroll to position [0, 0]
click at [1151, 199] on div at bounding box center [694, 376] width 1388 height 752
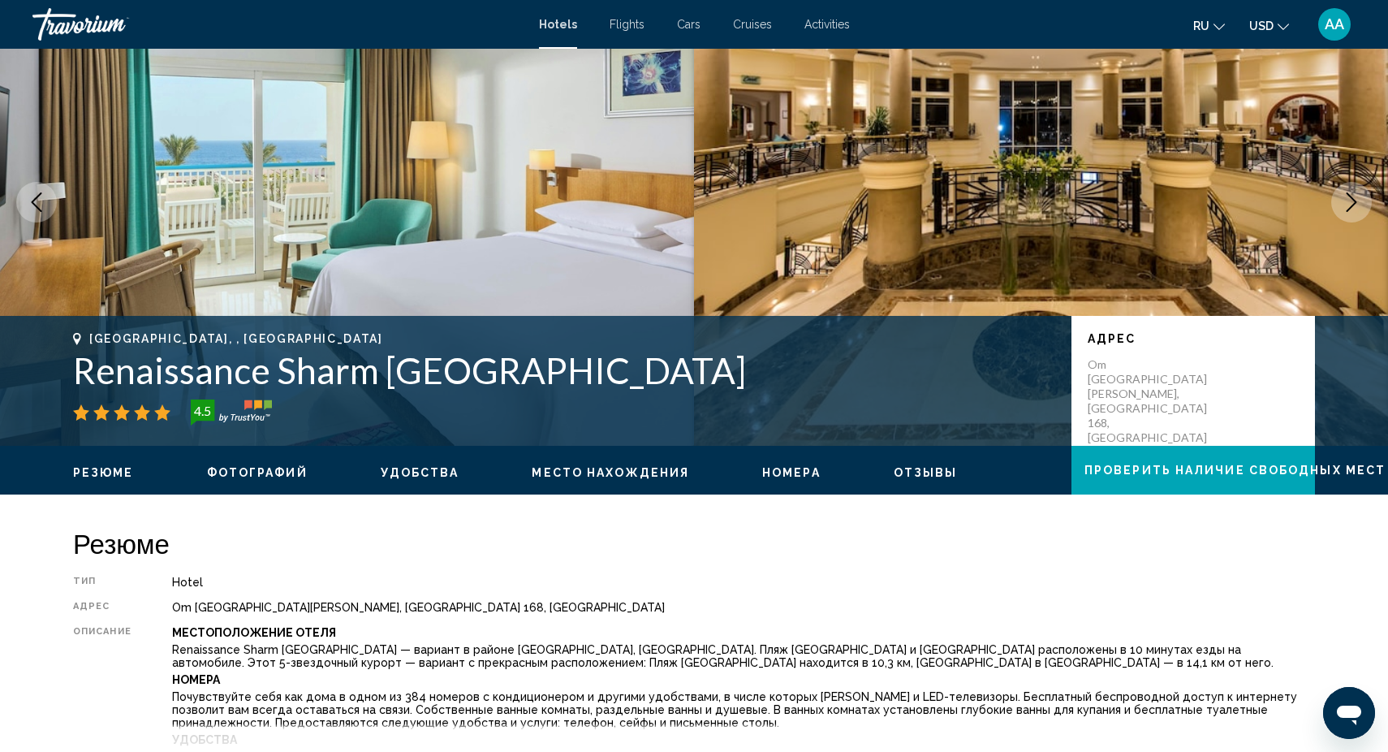
scroll to position [84, 0]
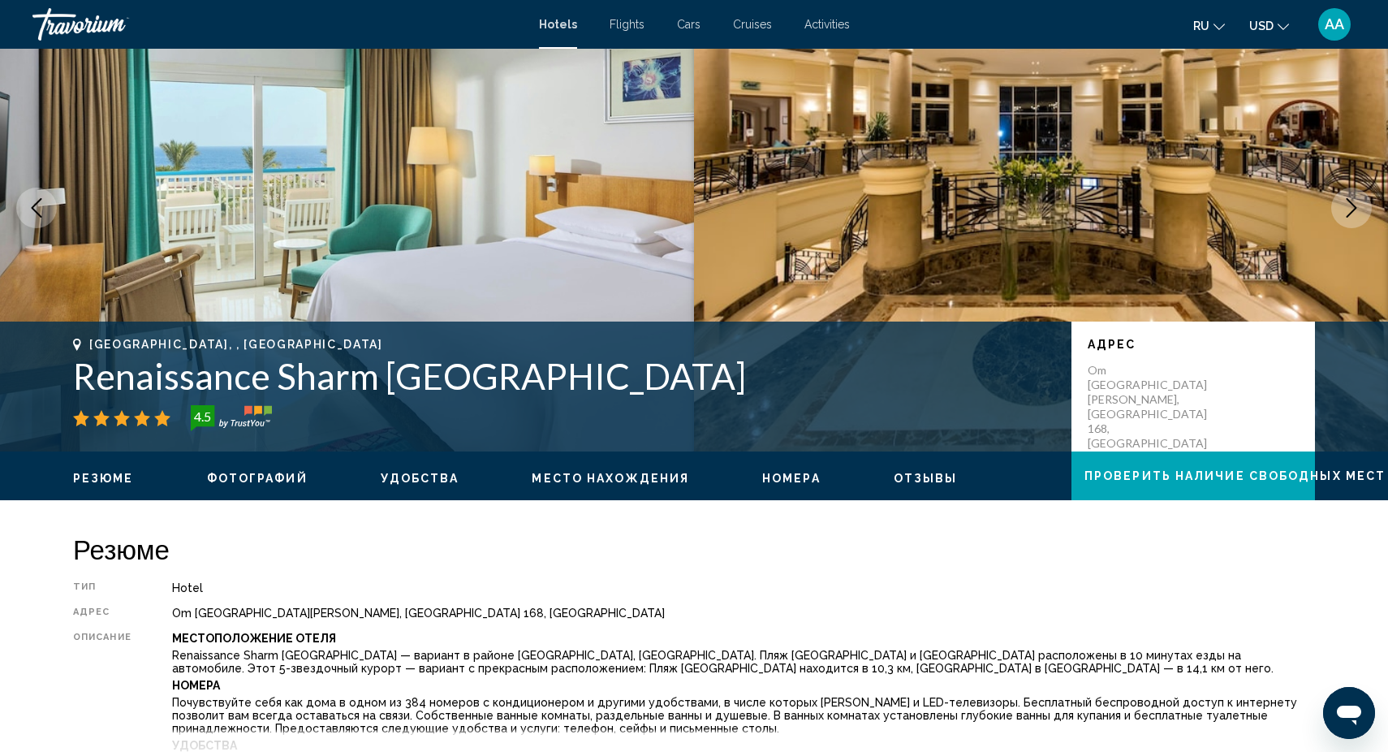
drag, startPoint x: 75, startPoint y: 377, endPoint x: 707, endPoint y: 401, distance: 632.8
click at [707, 401] on div "[GEOGRAPHIC_DATA], , [GEOGRAPHIC_DATA] Renaissance [GEOGRAPHIC_DATA] 4.5" at bounding box center [564, 384] width 982 height 93
copy div "Renaissance Sharm [GEOGRAPHIC_DATA]"
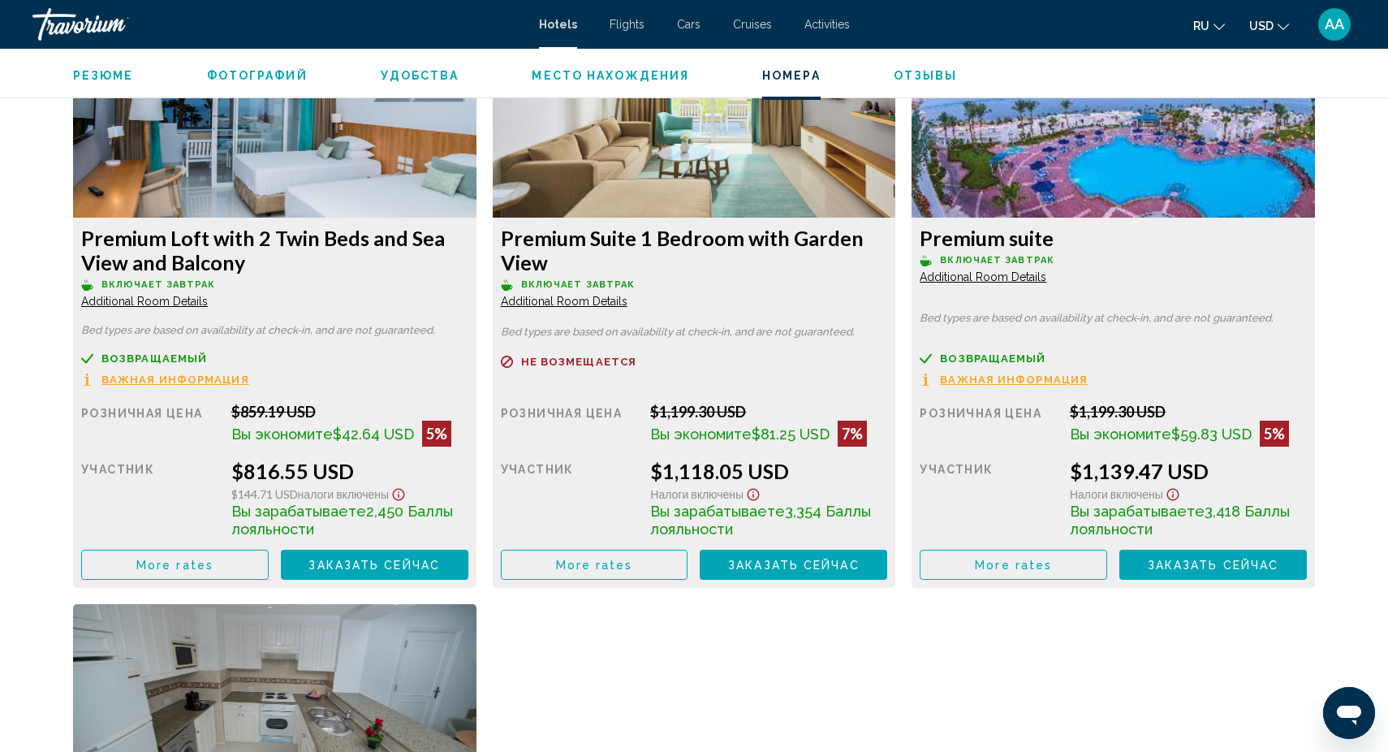
scroll to position [2355, 0]
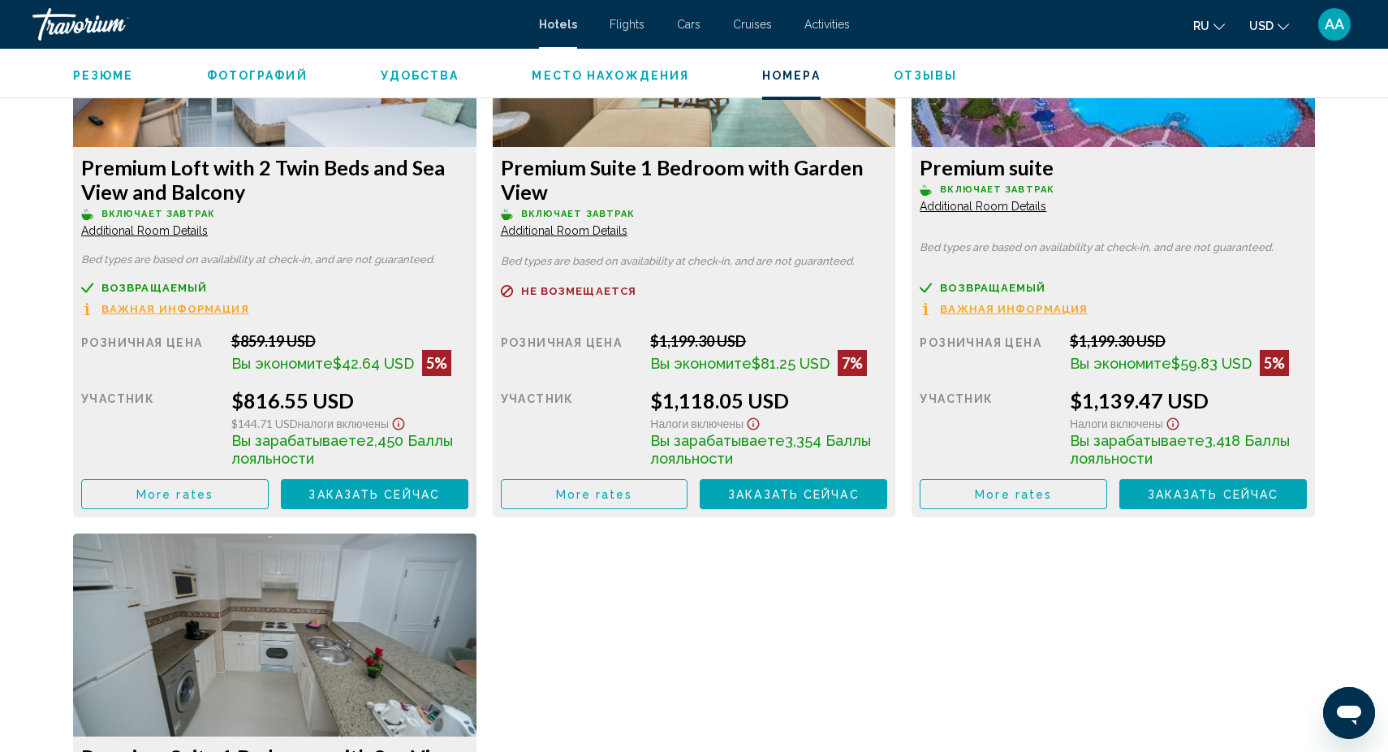
click at [172, 495] on span "More rates" at bounding box center [174, 494] width 77 height 13
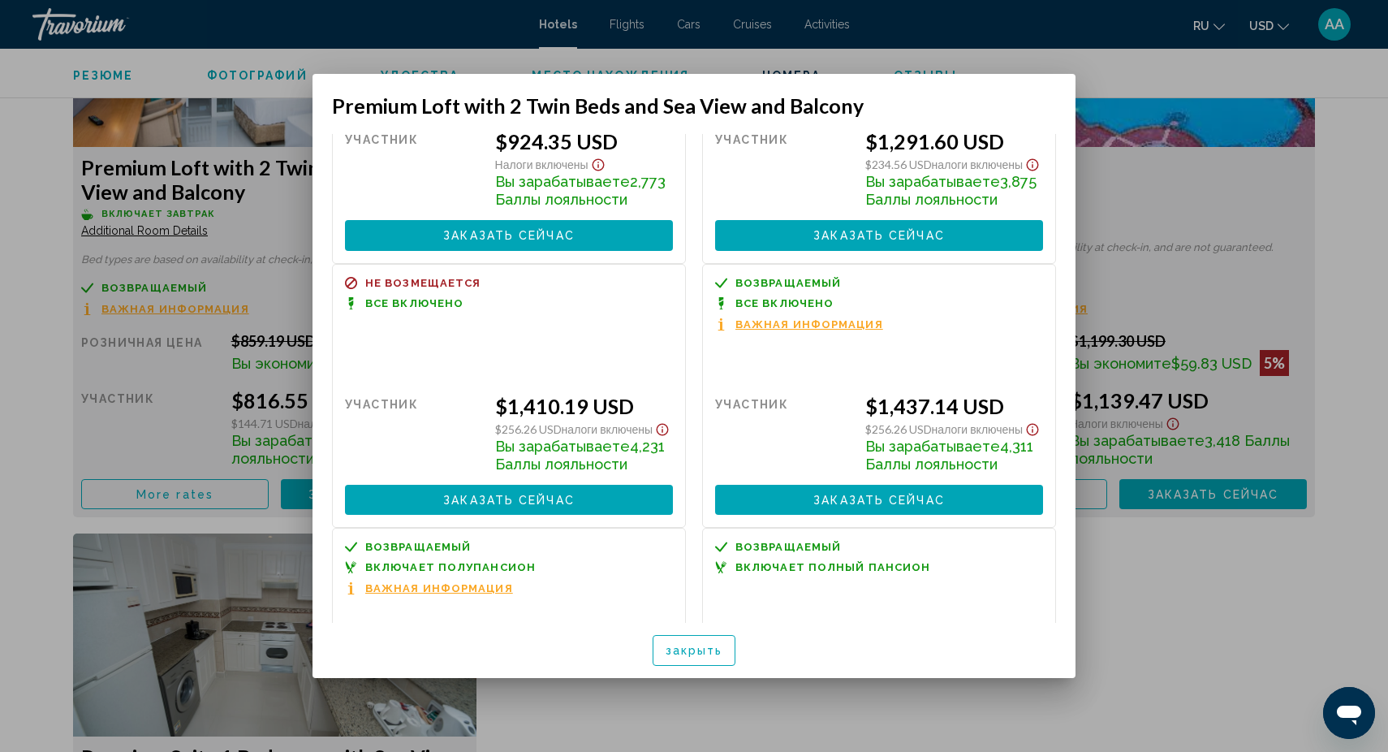
scroll to position [447, 0]
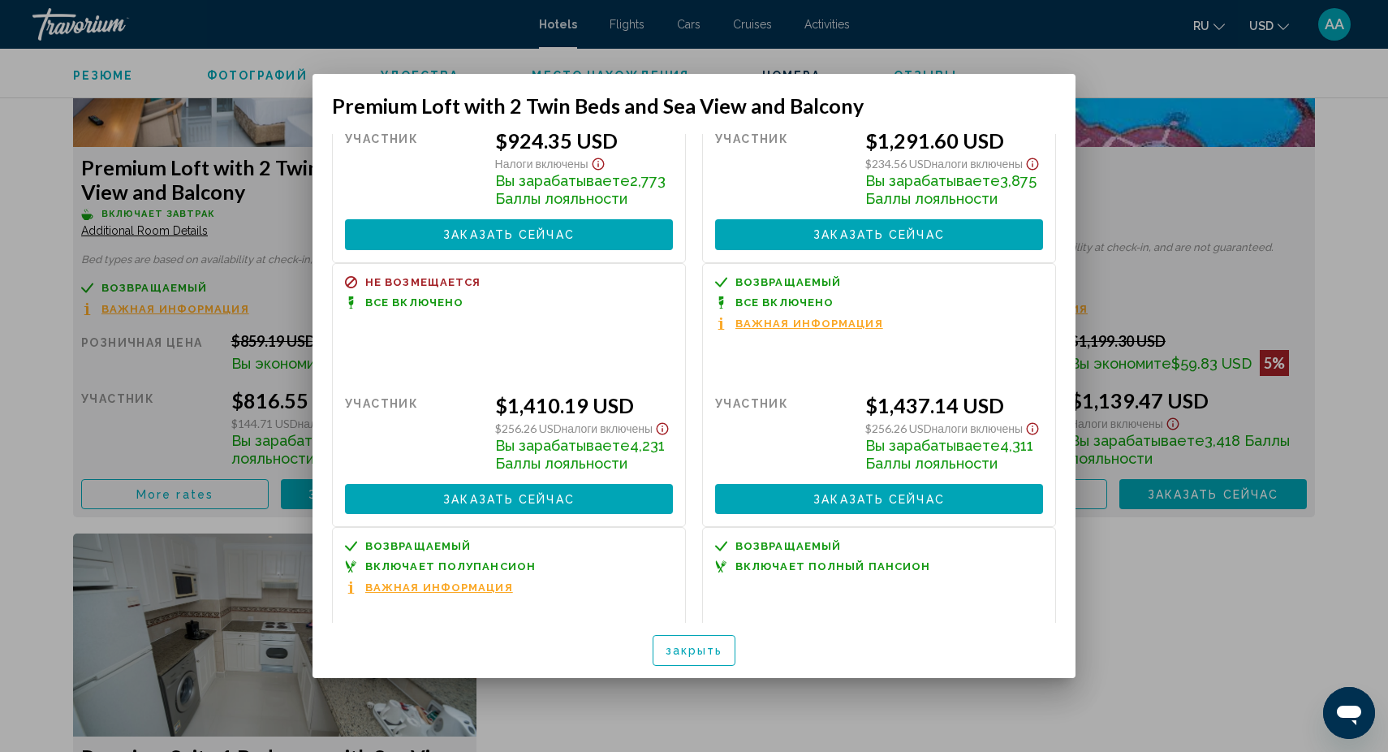
click at [1130, 127] on div at bounding box center [694, 376] width 1388 height 752
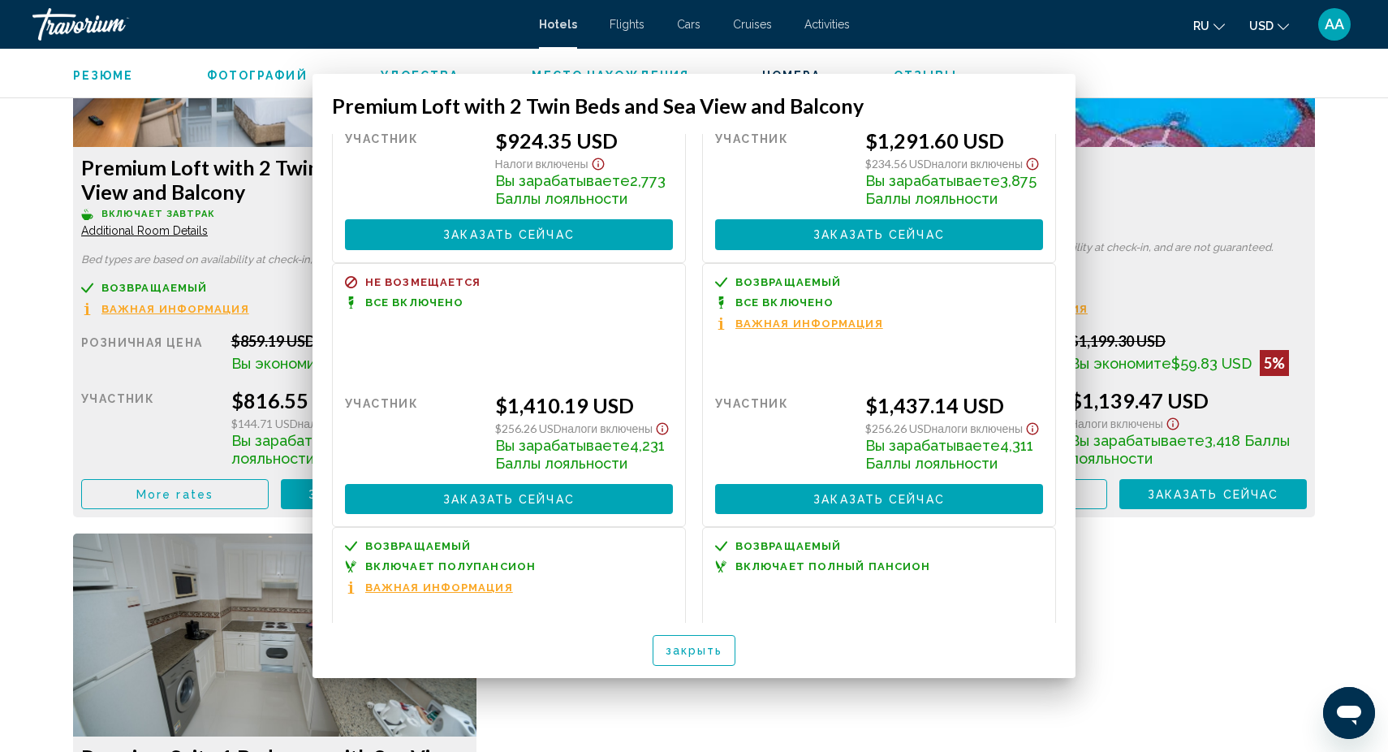
scroll to position [2355, 0]
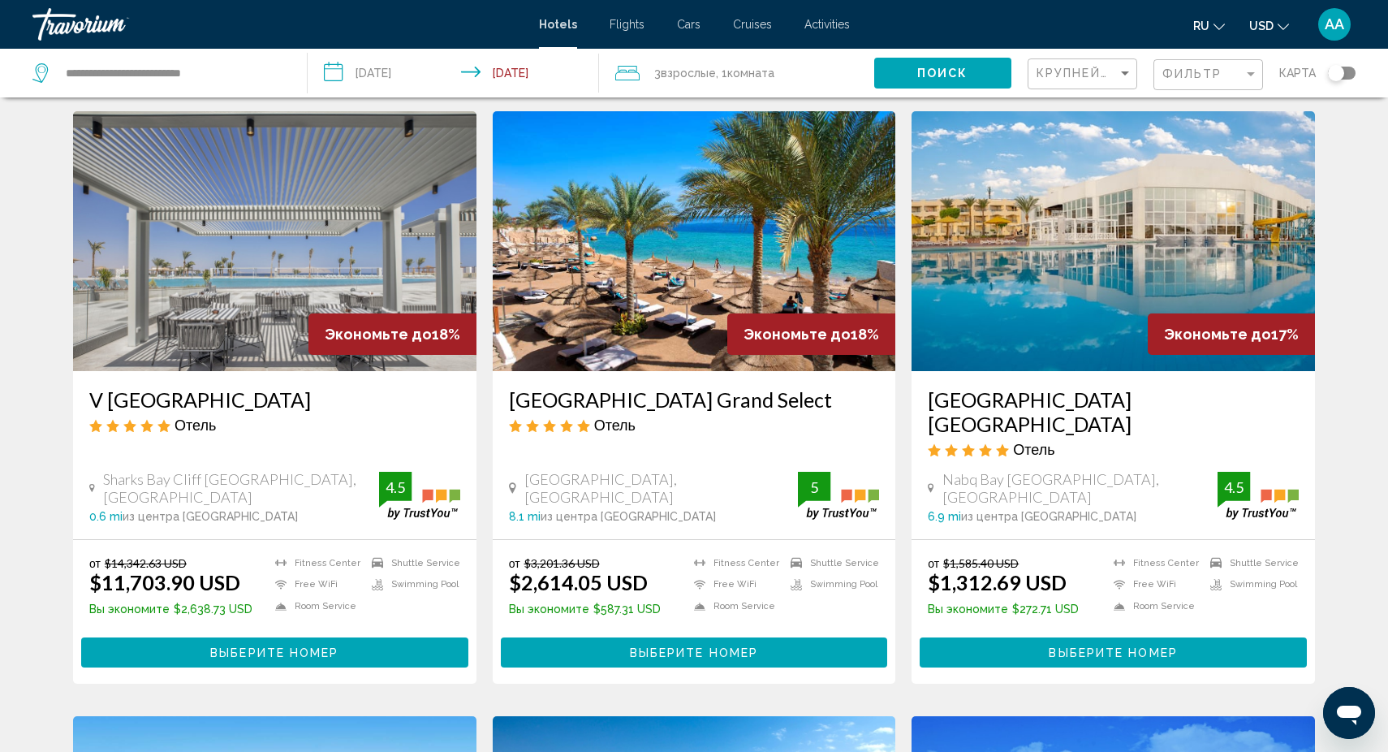
scroll to position [45, 0]
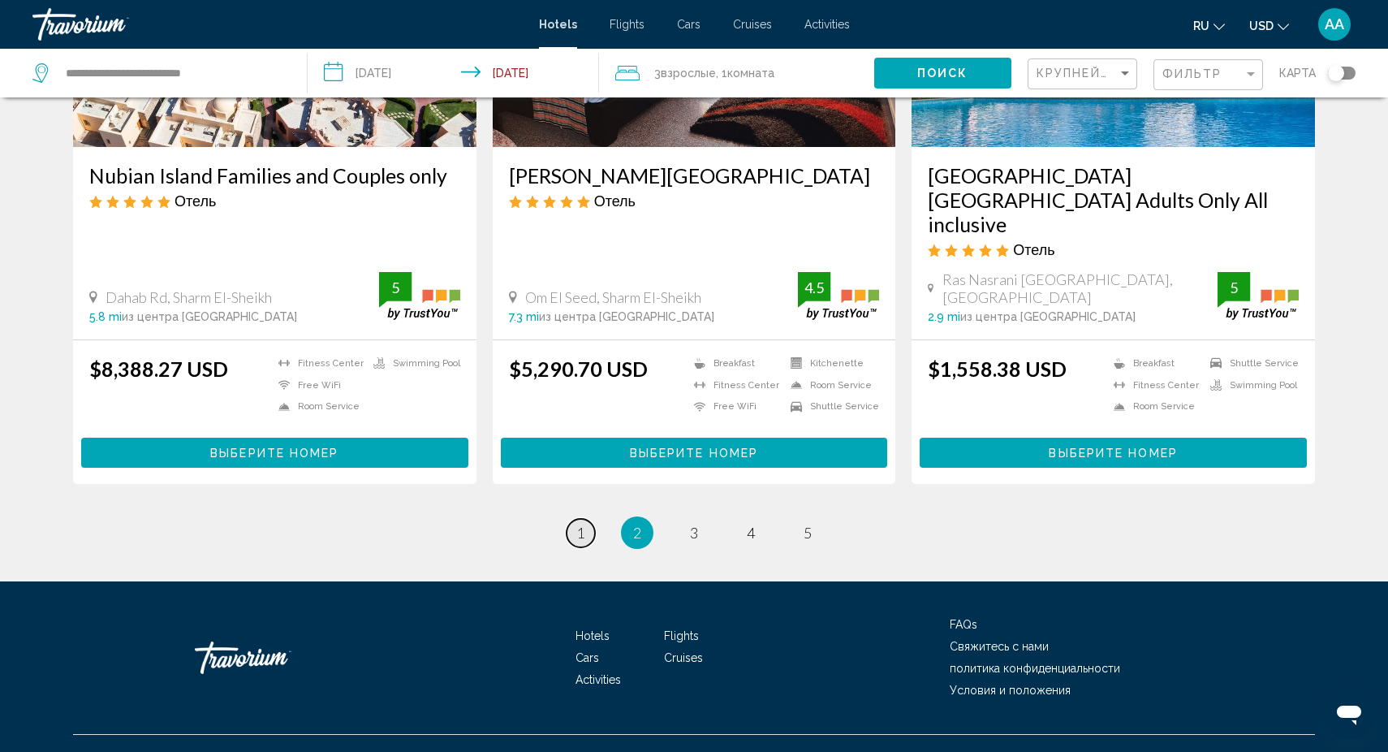
click at [584, 524] on span "1" at bounding box center [580, 533] width 8 height 18
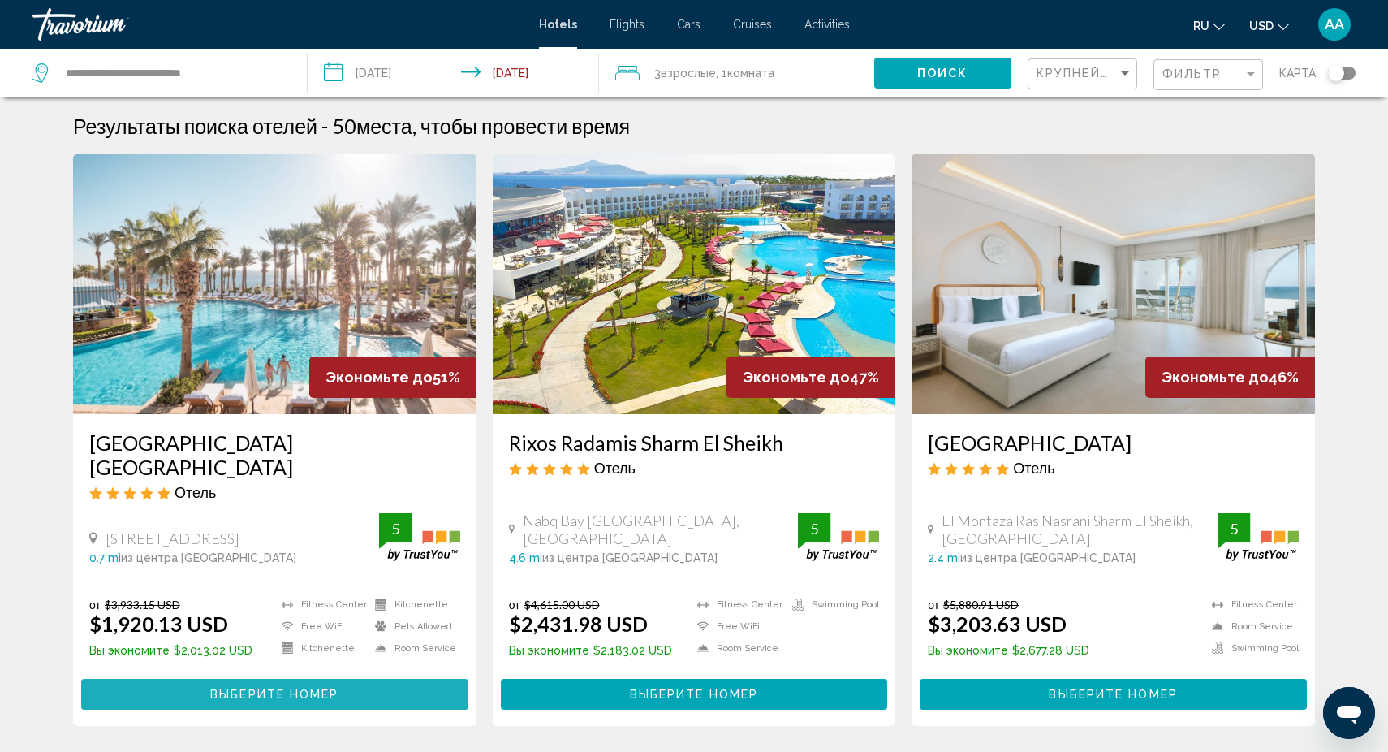
click at [280, 688] on span "Выберите номер" at bounding box center [274, 694] width 128 height 13
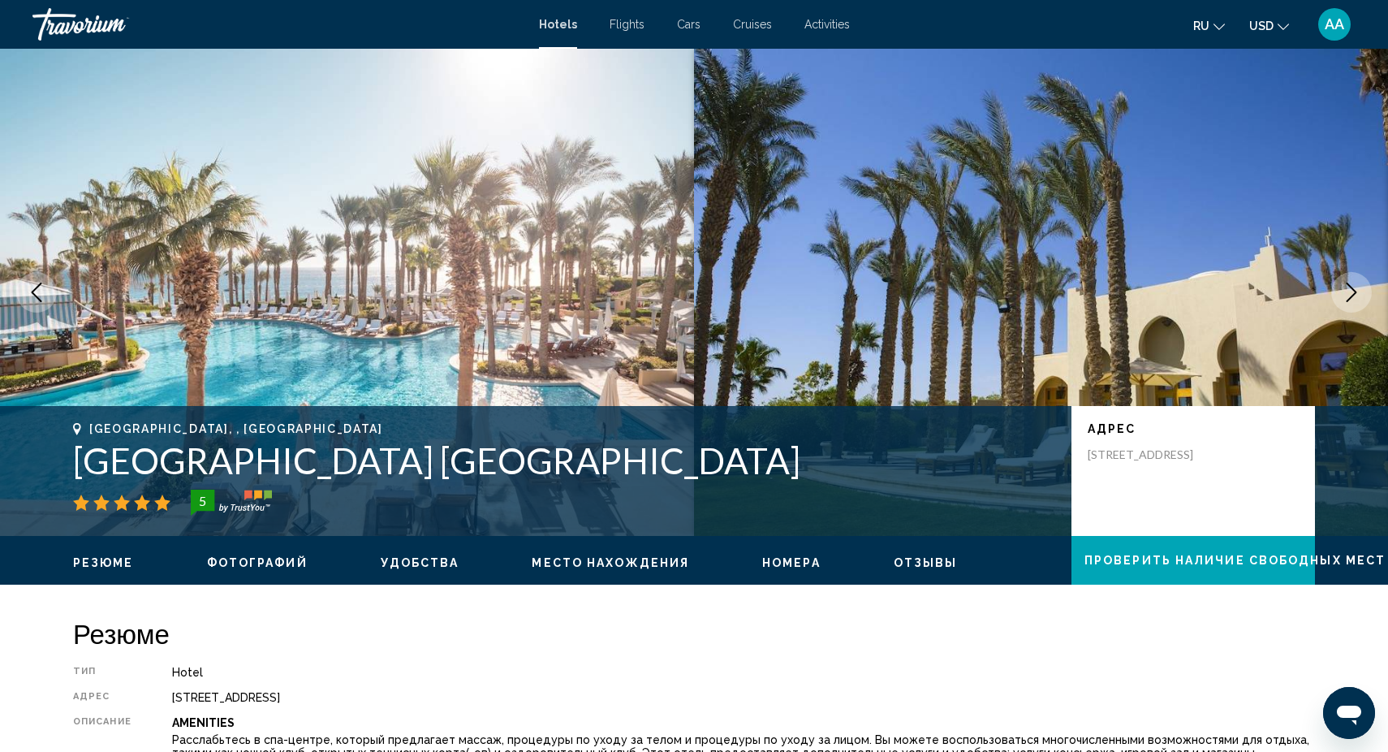
drag, startPoint x: 71, startPoint y: 462, endPoint x: 658, endPoint y: 482, distance: 588.0
click at [658, 482] on div "[GEOGRAPHIC_DATA], , [GEOGRAPHIC_DATA] [GEOGRAPHIC_DATA] [GEOGRAPHIC_DATA] 5 ад…" at bounding box center [694, 470] width 1307 height 97
copy div "[GEOGRAPHIC_DATA] [GEOGRAPHIC_DATA]"
click at [584, 515] on div "5" at bounding box center [564, 502] width 982 height 26
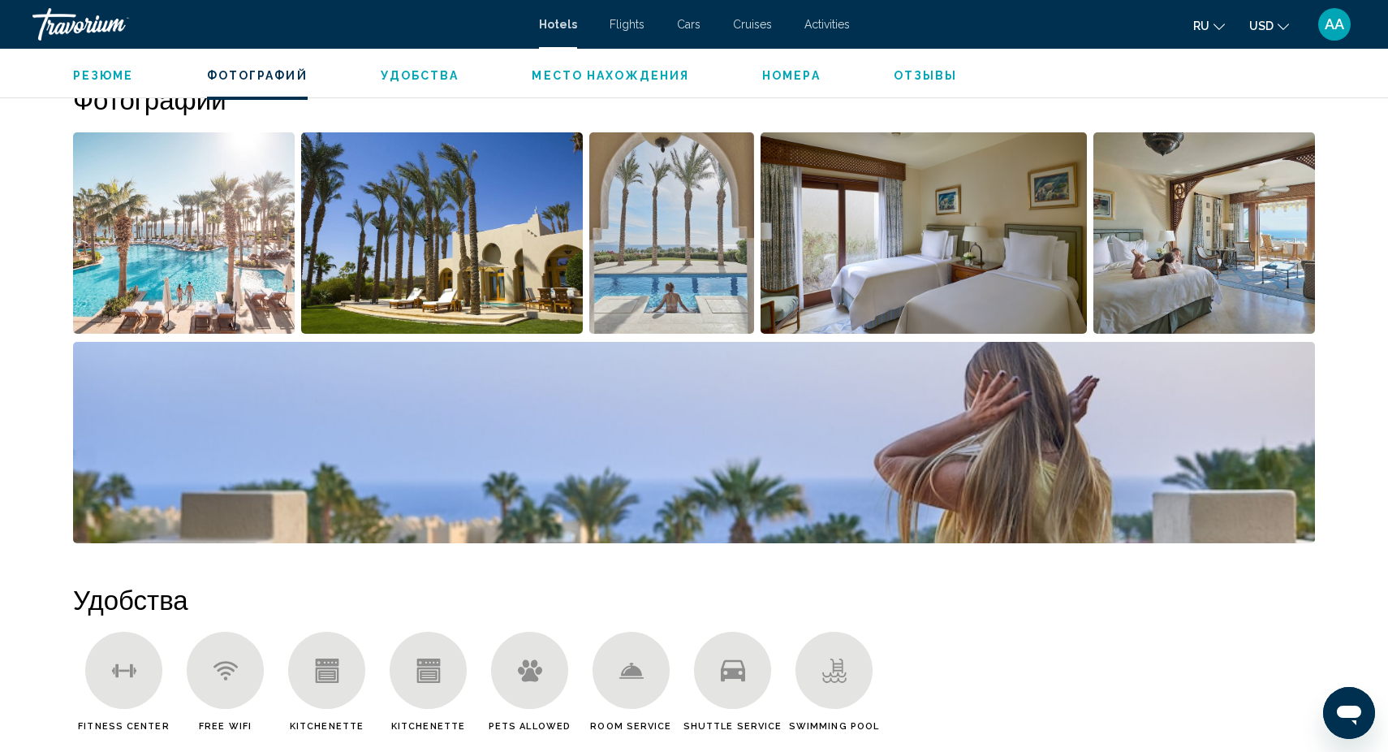
scroll to position [797, 0]
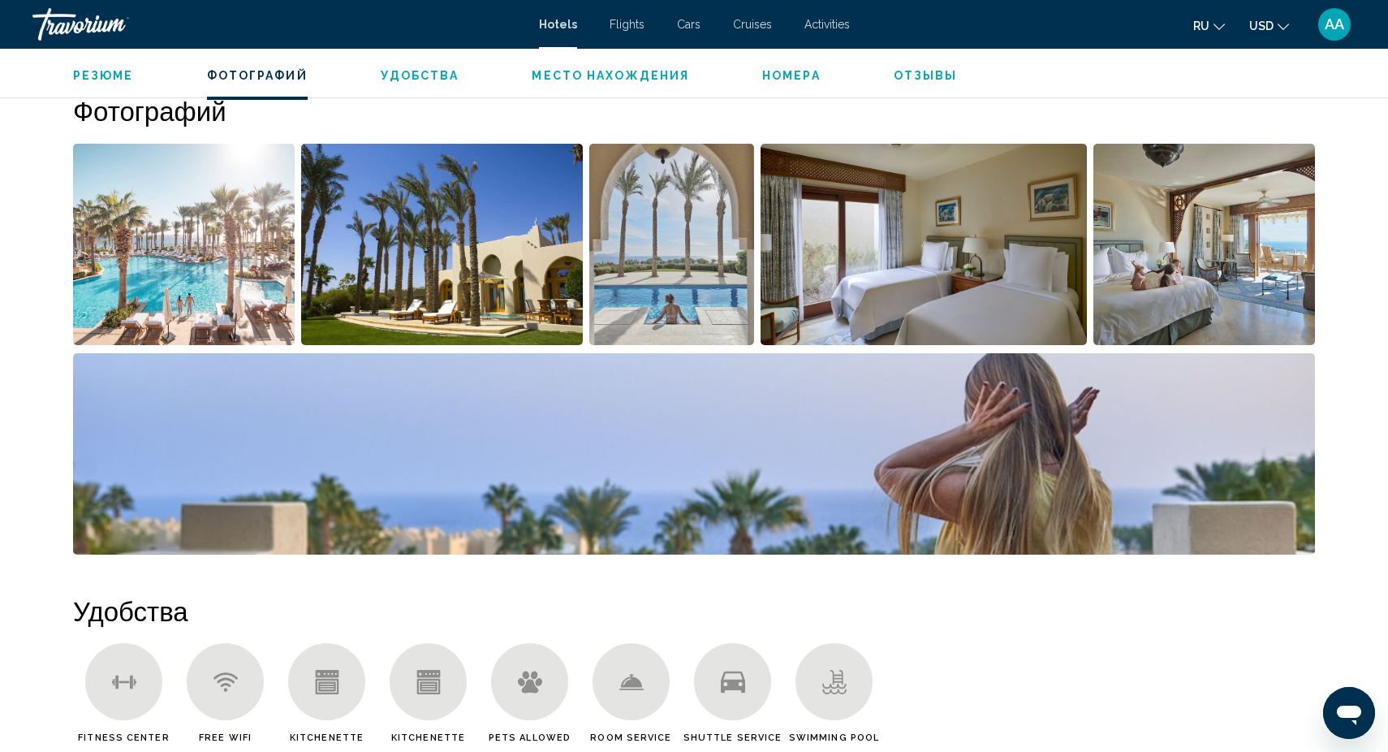
click at [212, 267] on img "Open full-screen image slider" at bounding box center [184, 244] width 222 height 201
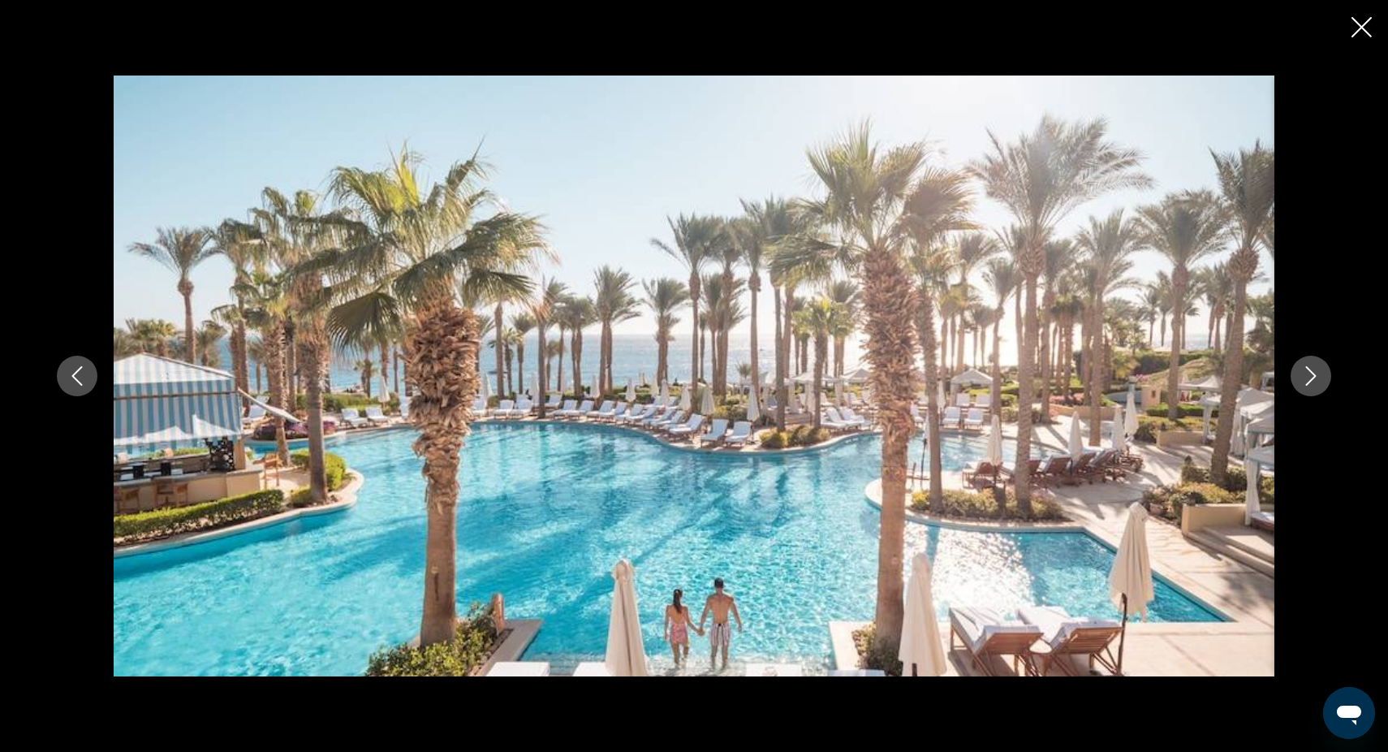
click at [1315, 381] on icon "Next image" at bounding box center [1310, 375] width 19 height 19
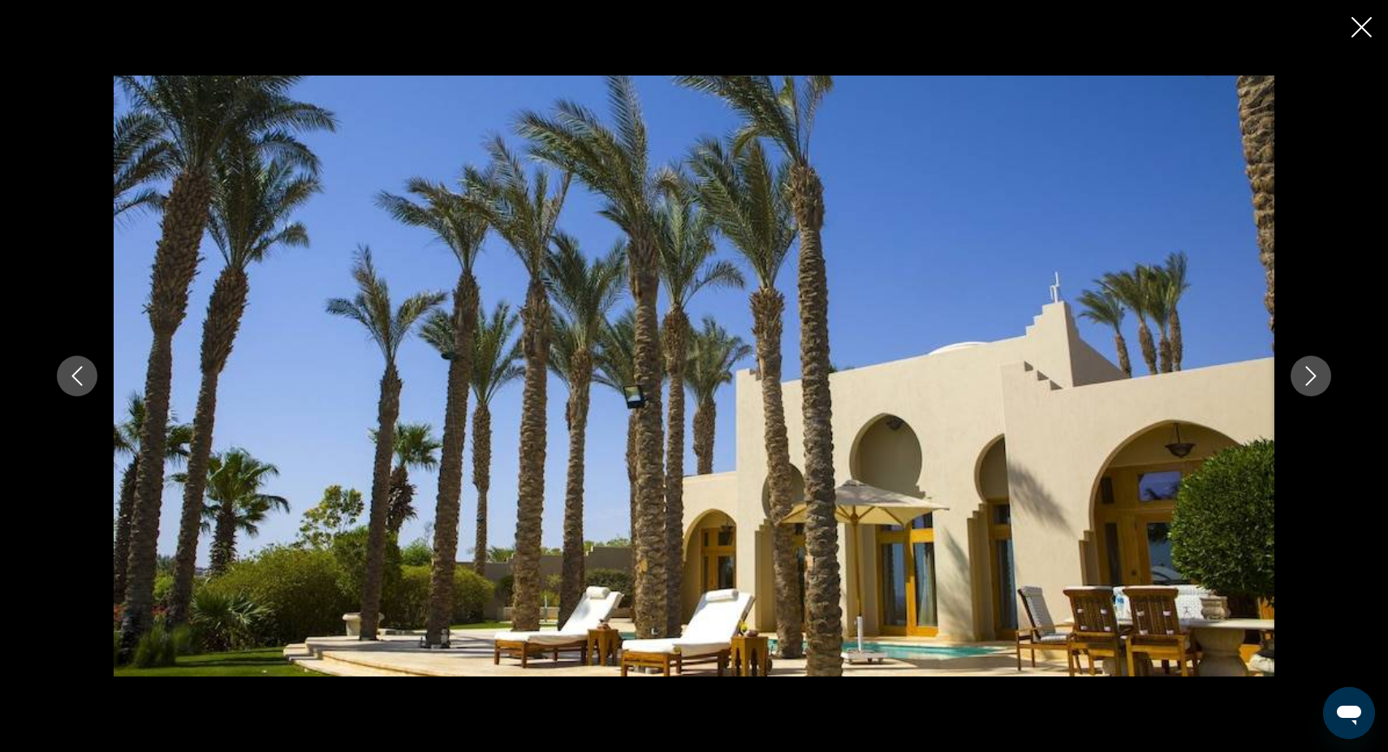
click at [1315, 381] on icon "Next image" at bounding box center [1310, 375] width 19 height 19
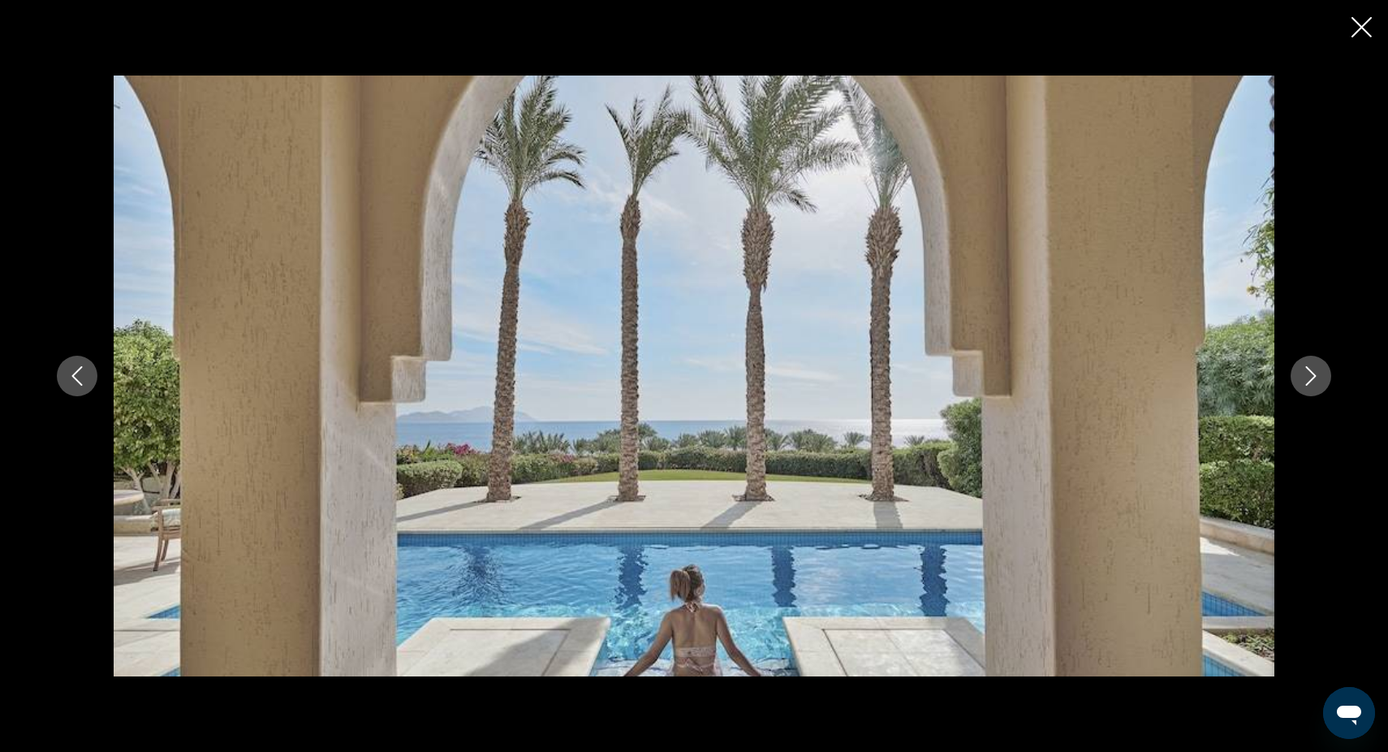
click at [1315, 381] on icon "Next image" at bounding box center [1310, 375] width 19 height 19
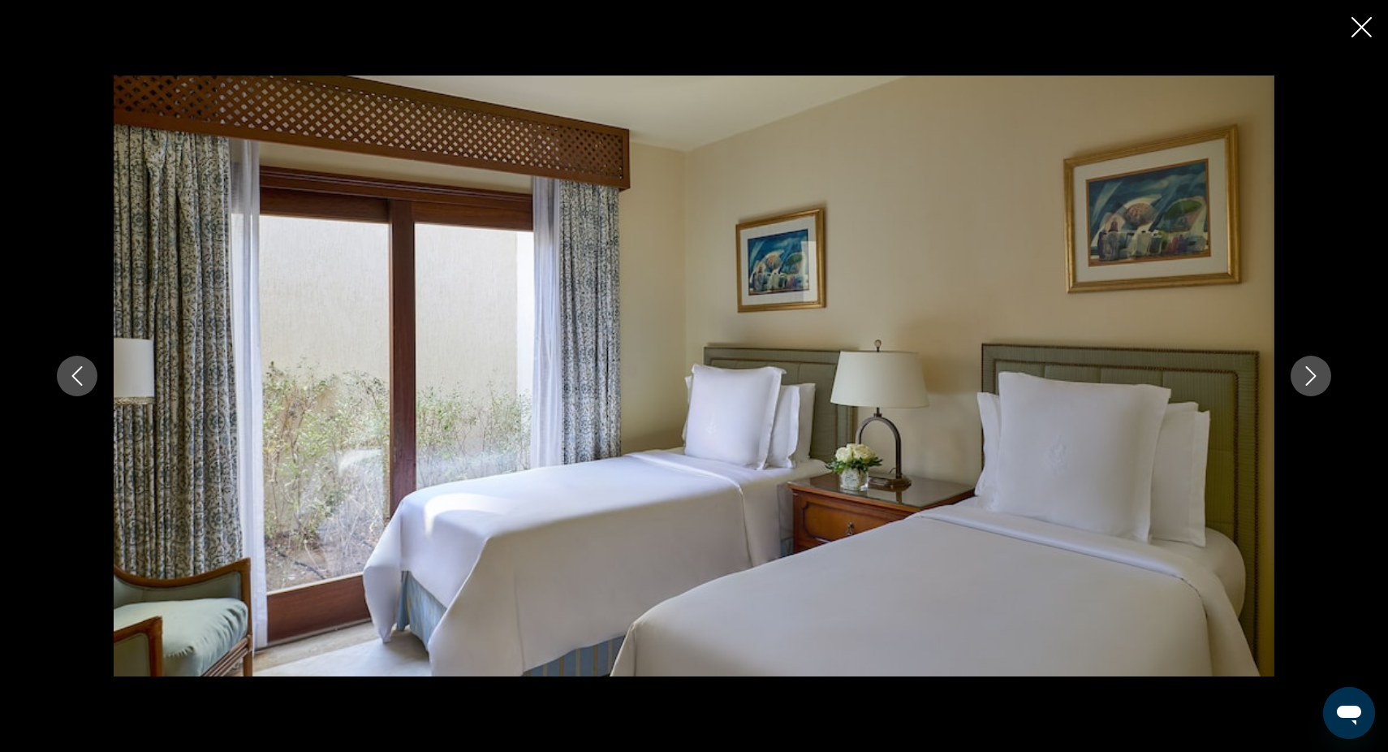
click at [1315, 381] on icon "Next image" at bounding box center [1310, 375] width 19 height 19
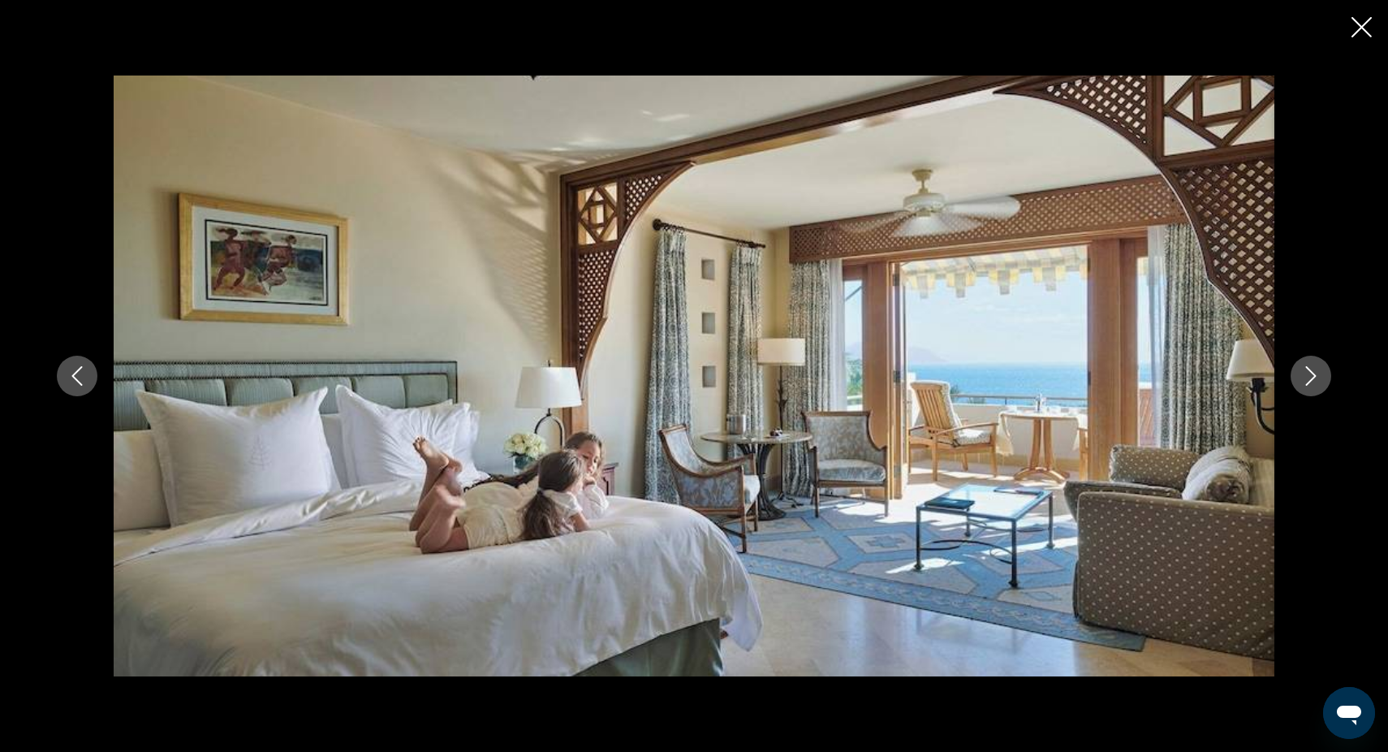
click at [1315, 381] on icon "Next image" at bounding box center [1310, 375] width 19 height 19
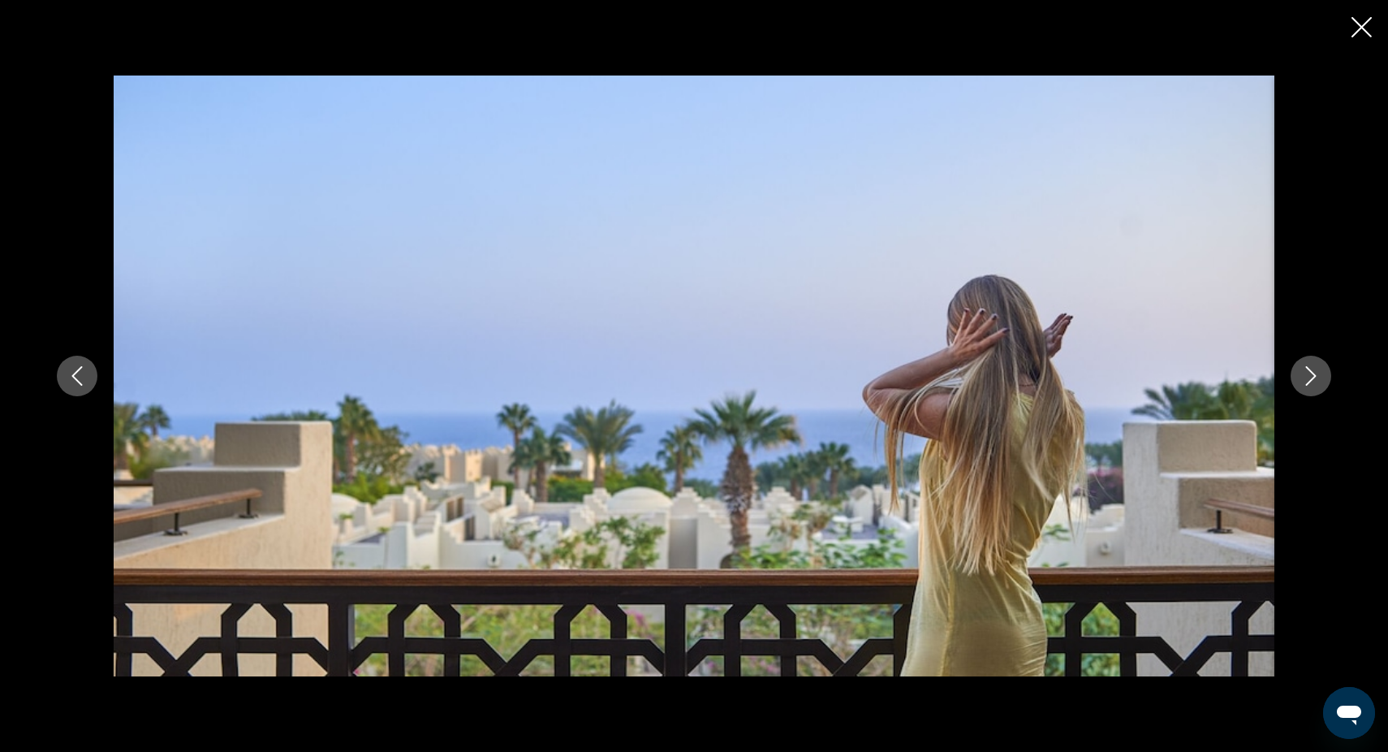
click at [1314, 381] on icon "Next image" at bounding box center [1310, 375] width 19 height 19
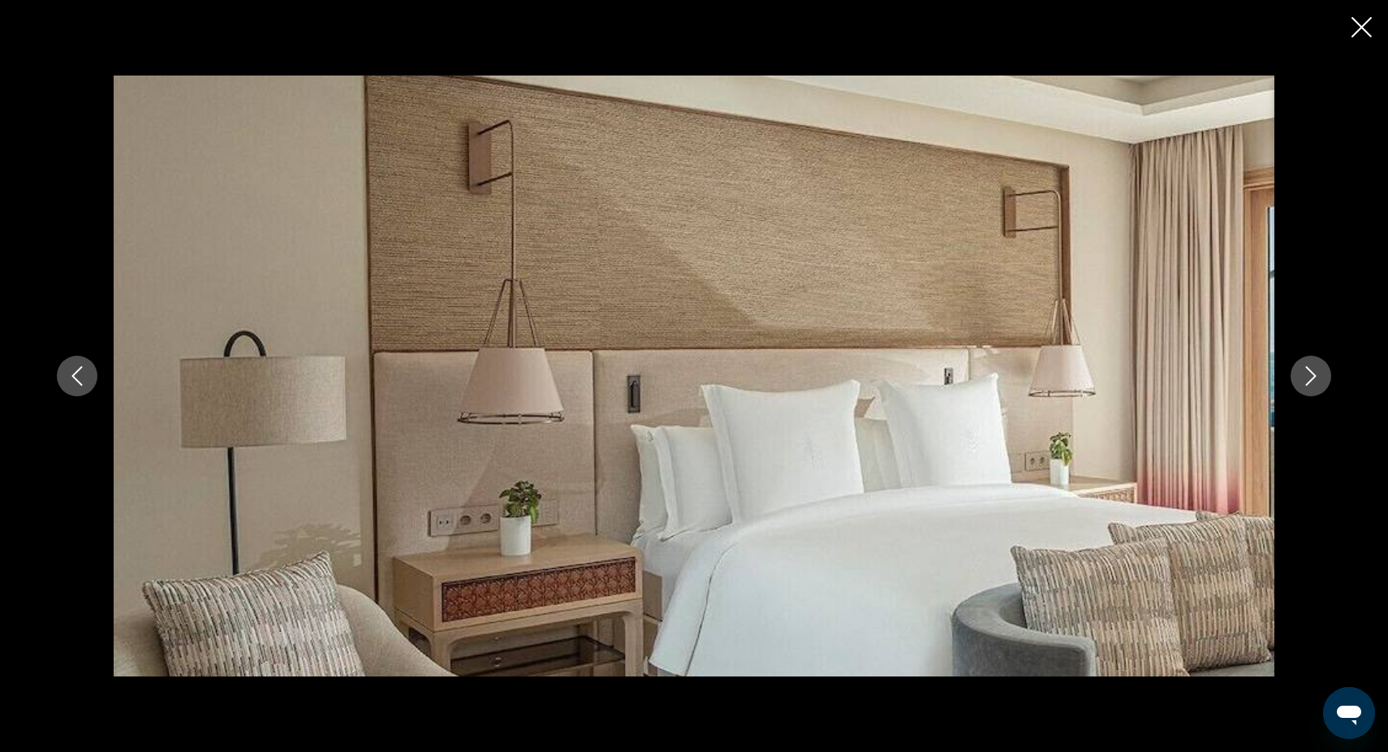
click at [1314, 381] on icon "Next image" at bounding box center [1310, 375] width 19 height 19
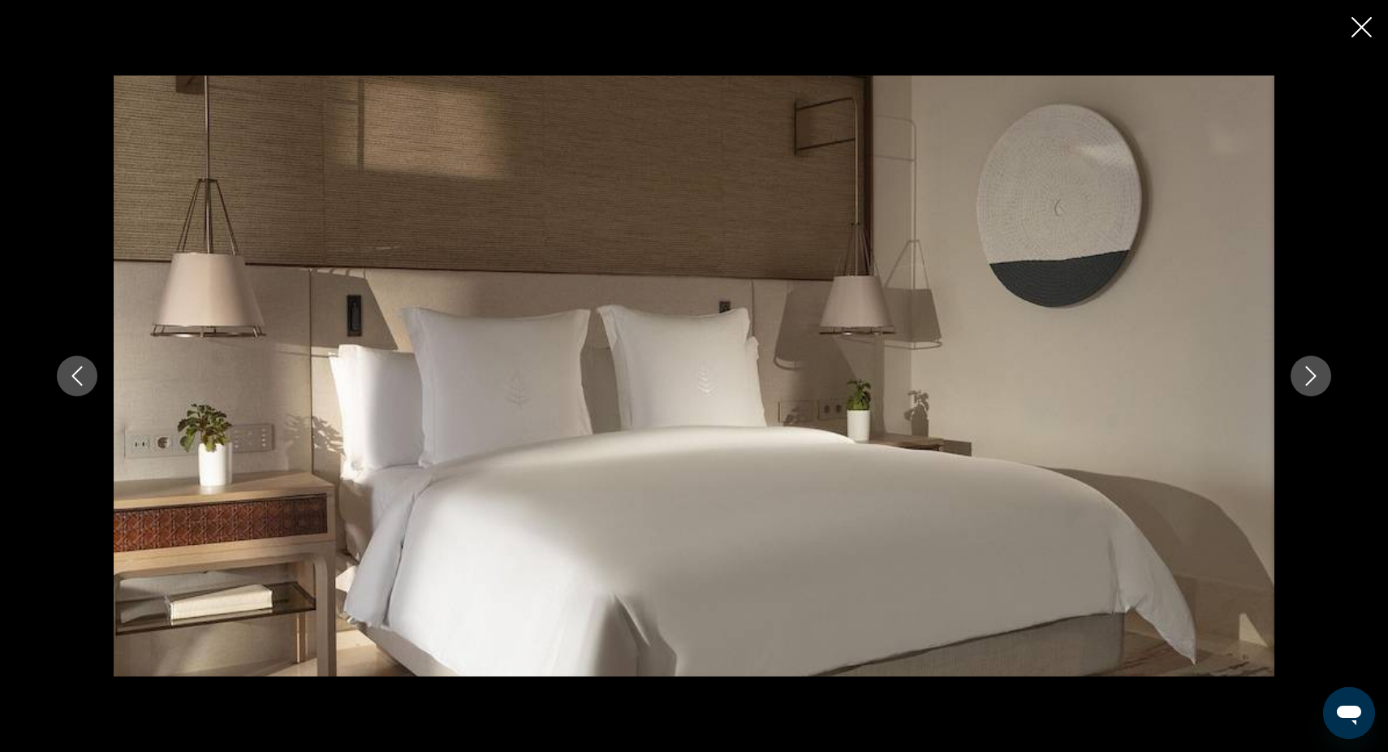
click at [1364, 28] on icon "Close slideshow" at bounding box center [1362, 27] width 20 height 20
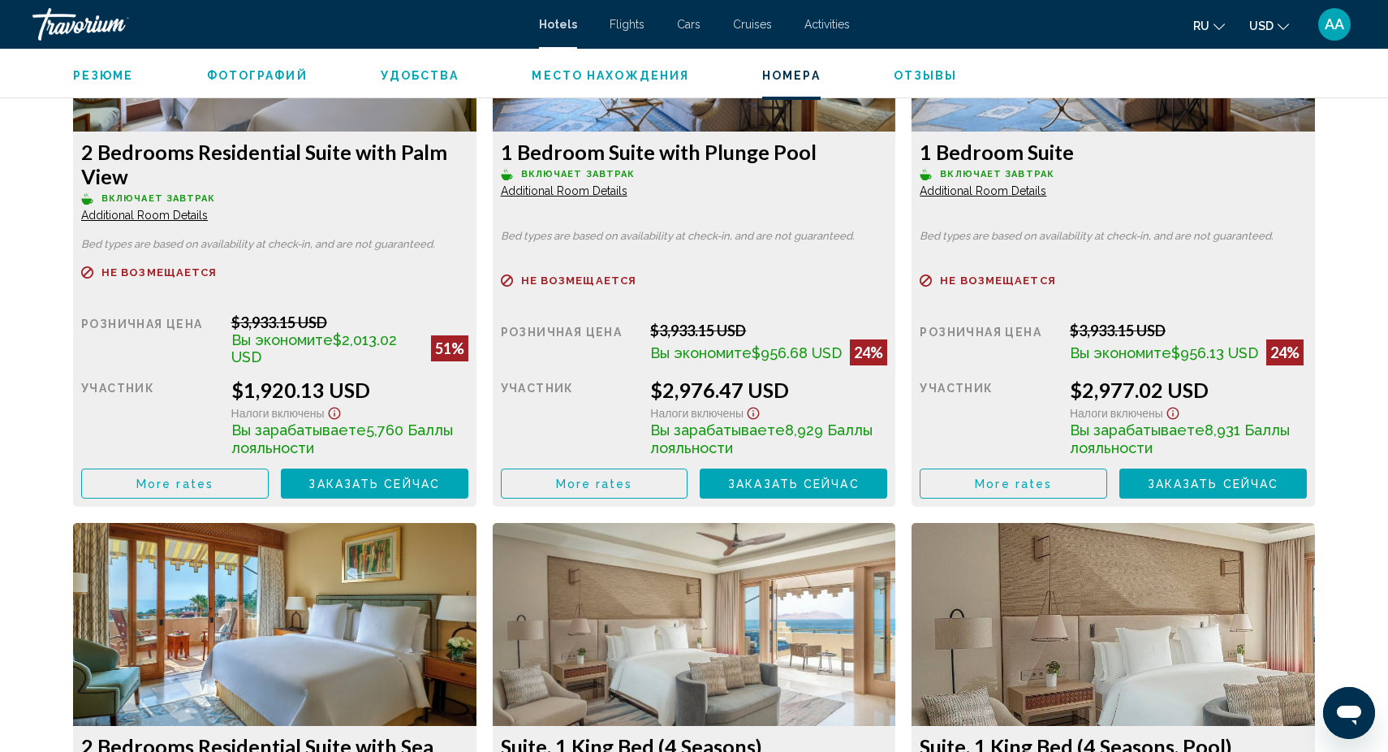
scroll to position [2393, 0]
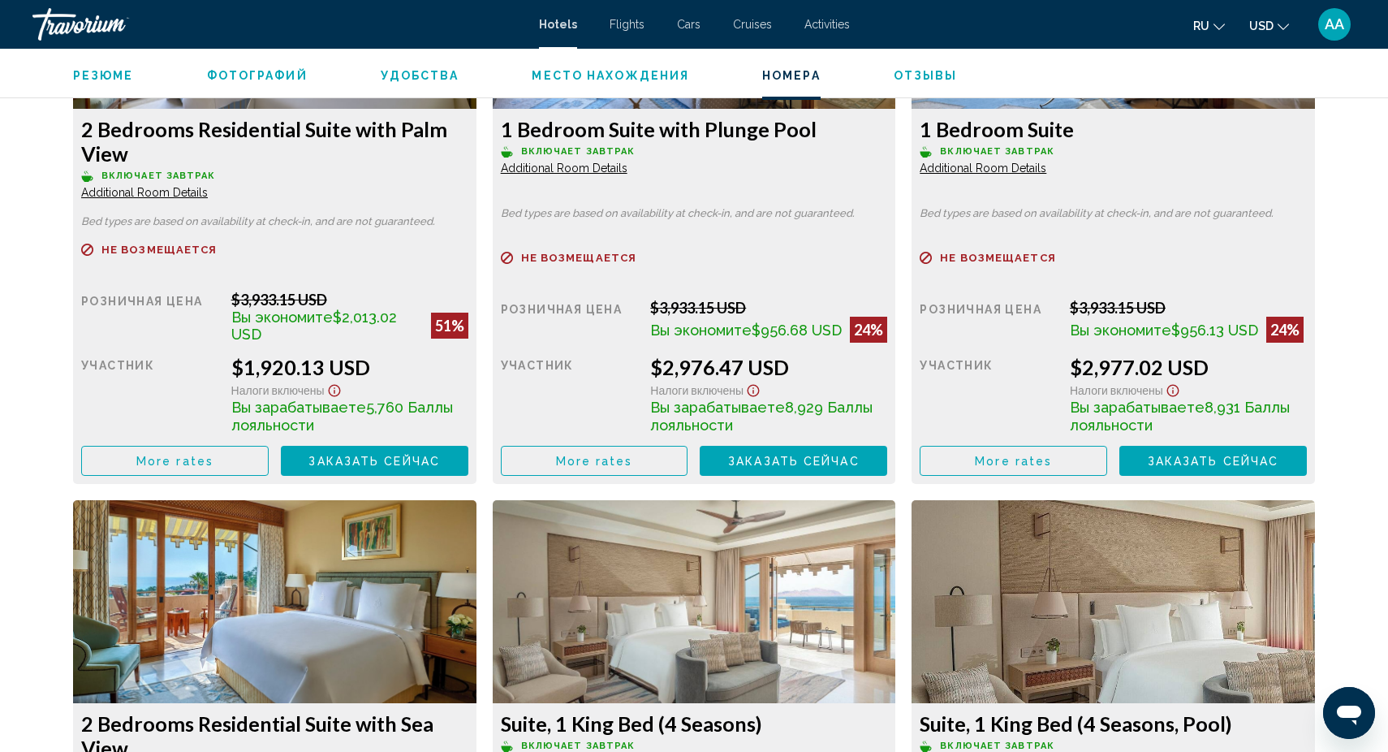
click at [185, 460] on span "More rates" at bounding box center [174, 461] width 77 height 13
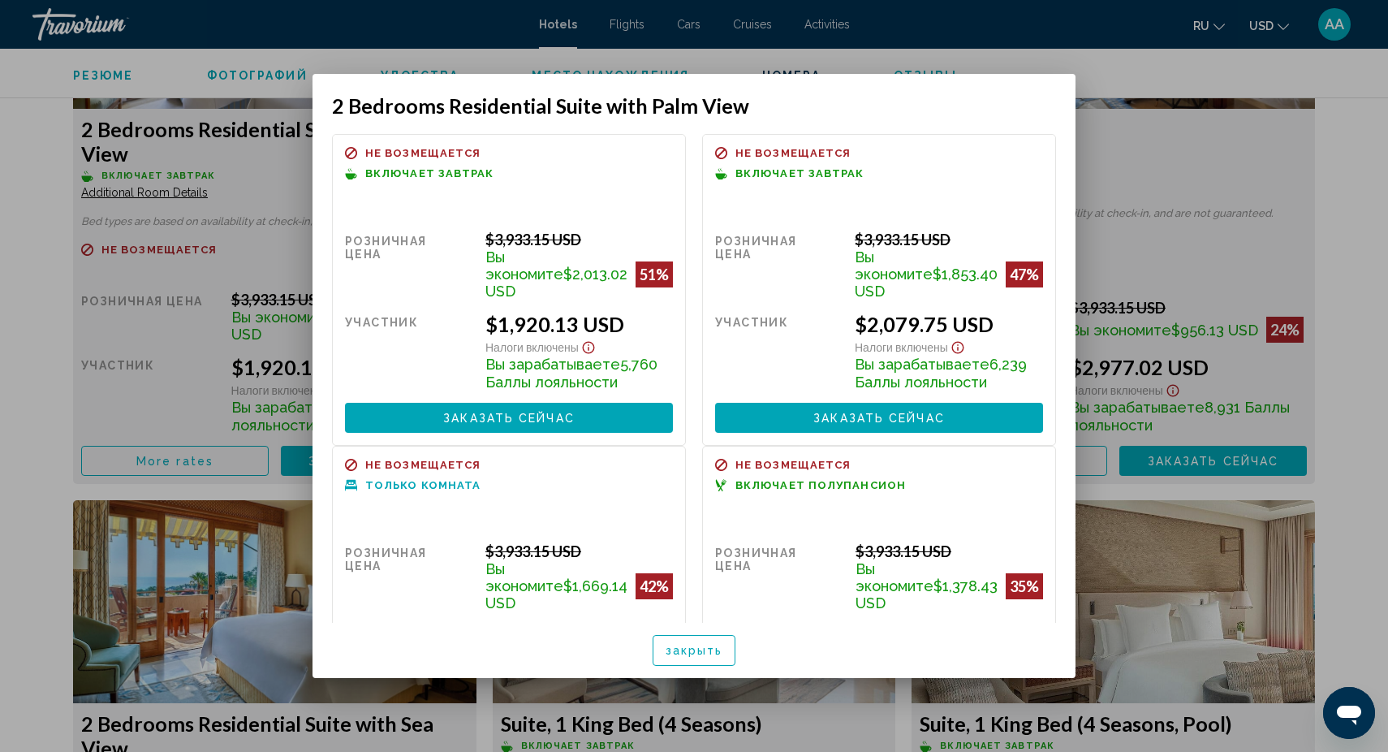
scroll to position [0, 0]
click at [1175, 183] on div at bounding box center [694, 376] width 1388 height 752
